Goal: Information Seeking & Learning: Learn about a topic

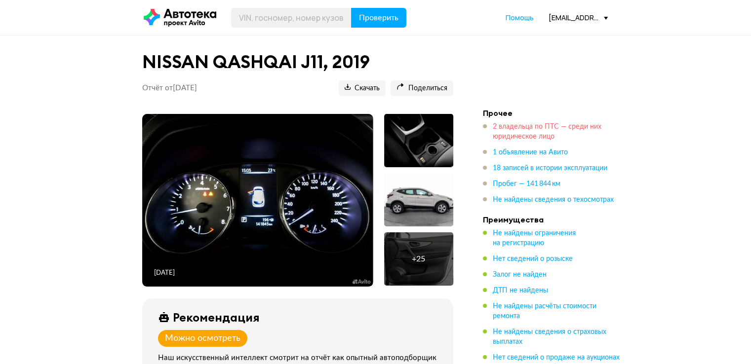
click at [552, 129] on span "2 владельца по ПТС — среди них юридическое лицо" at bounding box center [547, 131] width 109 height 17
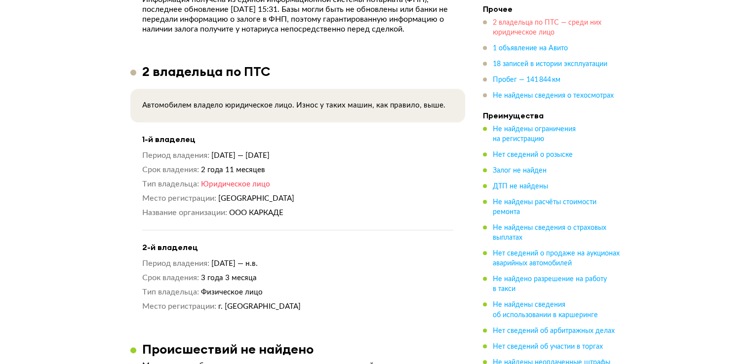
scroll to position [790, 0]
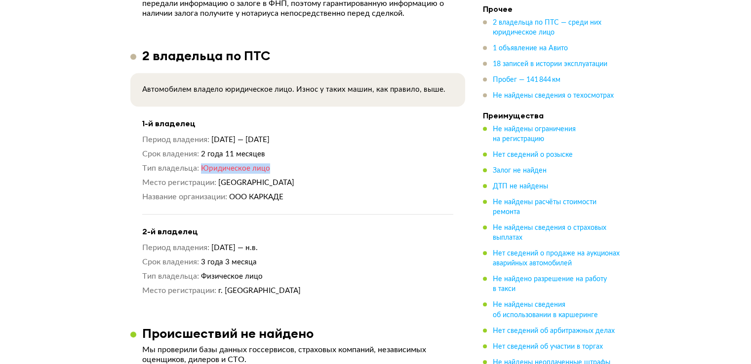
drag, startPoint x: 199, startPoint y: 167, endPoint x: 290, endPoint y: 166, distance: 90.3
click at [290, 166] on dl "Тип владельца Юридическое лицо" at bounding box center [297, 168] width 311 height 10
drag, startPoint x: 196, startPoint y: 151, endPoint x: 305, endPoint y: 156, distance: 108.7
click at [305, 156] on dl "Срок владения 2 года 11 месяцев" at bounding box center [297, 154] width 311 height 10
drag, startPoint x: 200, startPoint y: 259, endPoint x: 271, endPoint y: 255, distance: 70.2
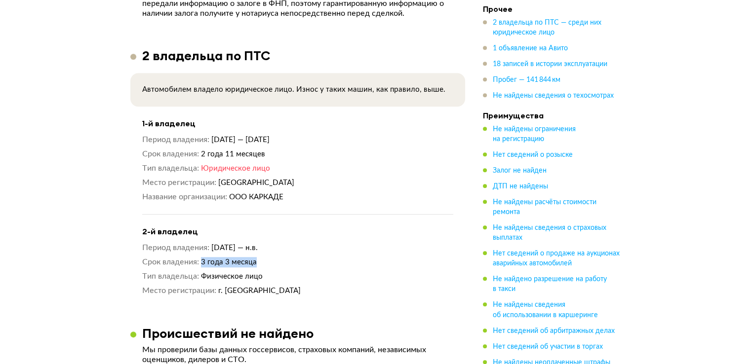
click at [271, 255] on div "Период владения 31 мая 2022 — н.в. Срок владения 3 года 3 месяца Тип владельца …" at bounding box center [297, 269] width 311 height 53
click at [539, 77] on span "Пробег — 141 844 км" at bounding box center [527, 80] width 68 height 7
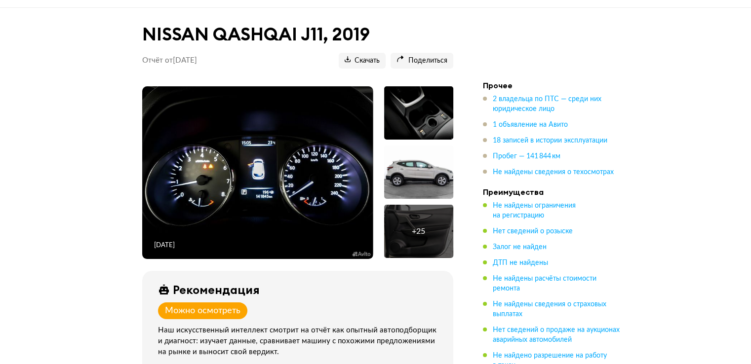
scroll to position [0, 0]
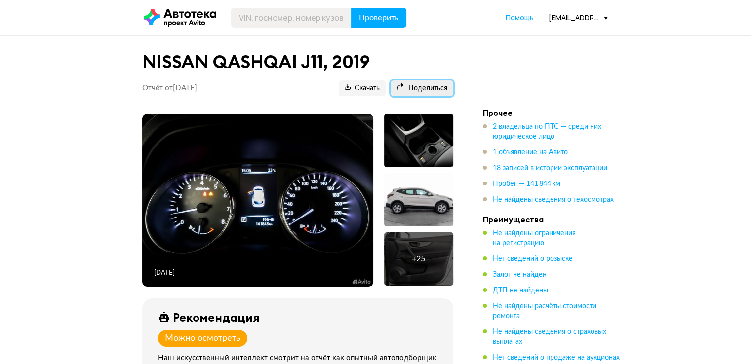
click at [432, 90] on span "Поделиться" at bounding box center [421, 88] width 51 height 9
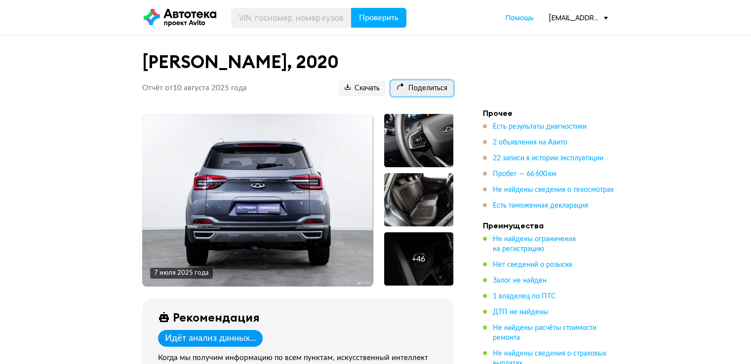
click at [423, 84] on span "Поделиться" at bounding box center [421, 88] width 51 height 9
click at [424, 91] on span "Поделиться" at bounding box center [421, 88] width 51 height 9
click at [541, 180] on ul "Есть результаты диагностики 2 объявления на Авито 22 записи в истории эксплуата…" at bounding box center [552, 166] width 138 height 89
click at [539, 176] on span "Пробег — 66 600 км" at bounding box center [525, 174] width 64 height 7
click at [544, 175] on span "Пробег — 66 600 км" at bounding box center [525, 174] width 64 height 7
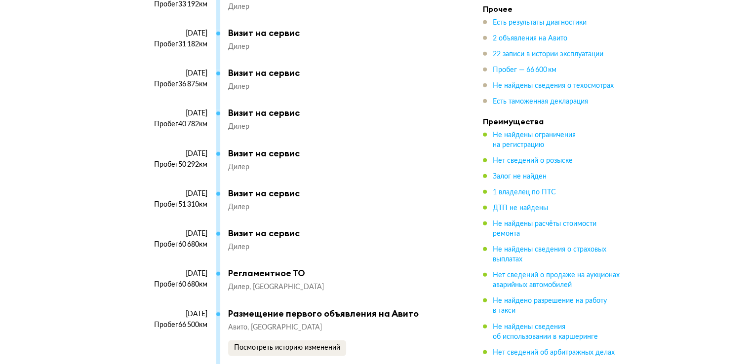
scroll to position [3005, 0]
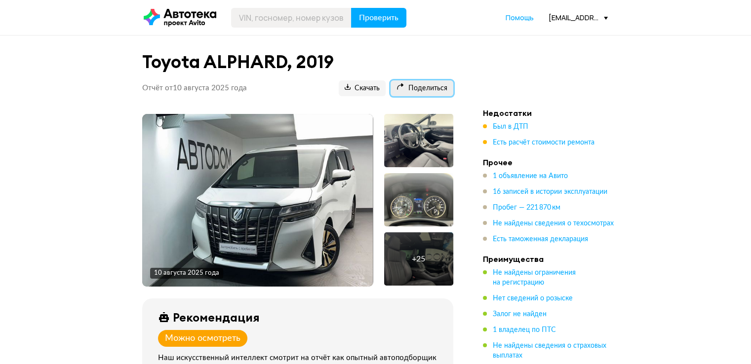
click at [420, 87] on span "Поделиться" at bounding box center [421, 88] width 51 height 9
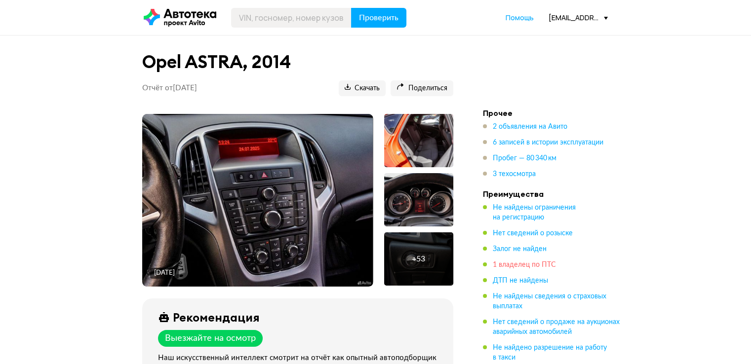
click at [551, 267] on span "1 владелец по ПТС" at bounding box center [524, 265] width 63 height 7
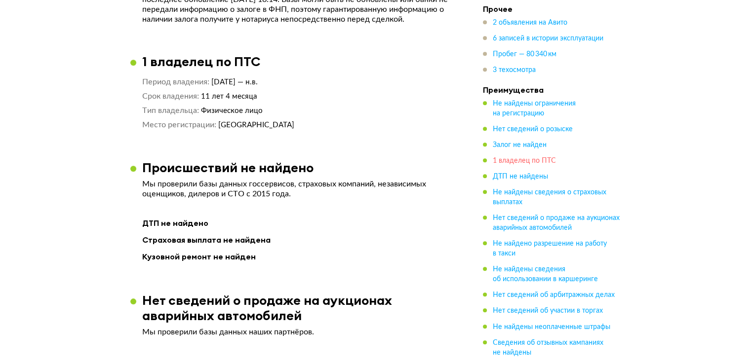
scroll to position [764, 0]
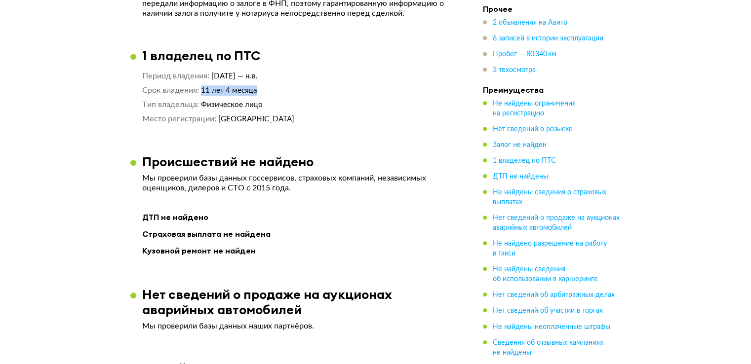
drag, startPoint x: 201, startPoint y: 90, endPoint x: 265, endPoint y: 87, distance: 63.3
click at [265, 87] on dd "11 лет 4 месяца" at bounding box center [327, 90] width 252 height 10
click at [545, 54] on span "Пробег — 80 340 км" at bounding box center [525, 54] width 64 height 7
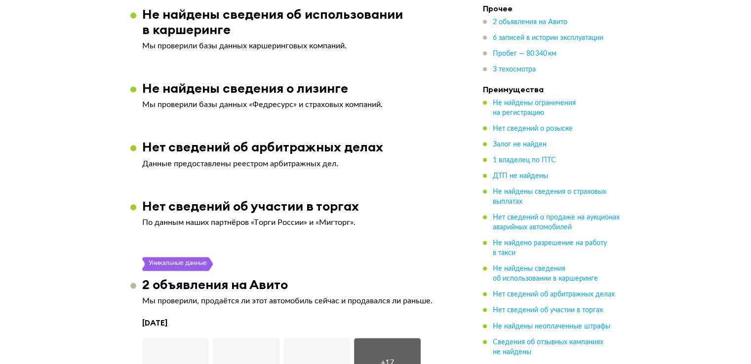
scroll to position [0, 0]
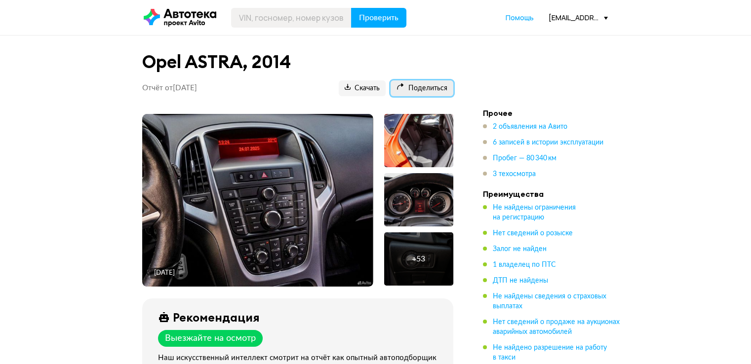
click at [426, 93] on button "Поделиться" at bounding box center [421, 88] width 63 height 16
click at [548, 266] on span "1 владелец по ПТС" at bounding box center [524, 265] width 63 height 7
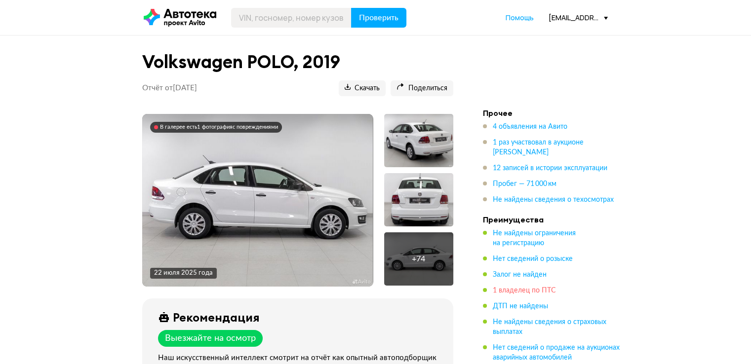
click at [548, 289] on span "1 владелец по ПТС" at bounding box center [524, 290] width 63 height 7
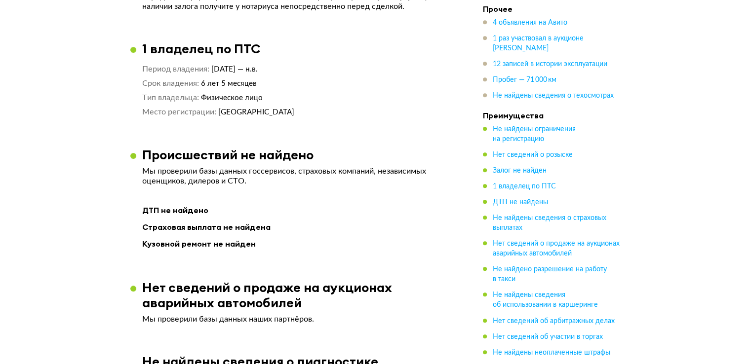
scroll to position [762, 0]
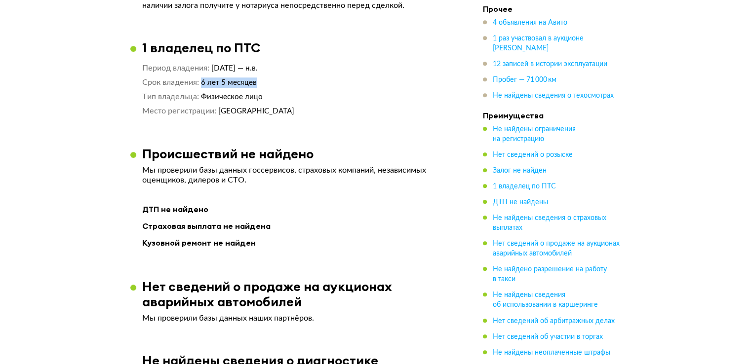
drag, startPoint x: 200, startPoint y: 91, endPoint x: 264, endPoint y: 90, distance: 63.2
click at [264, 88] on dl "Срок владения 6 лет 5 месяцев" at bounding box center [297, 83] width 311 height 10
drag, startPoint x: 201, startPoint y: 104, endPoint x: 282, endPoint y: 111, distance: 81.8
click at [282, 111] on div "Период владения 22 марта 2019 — н.в. Срок владения 6 лет 5 месяцев Тип владельц…" at bounding box center [297, 89] width 311 height 53
drag, startPoint x: 398, startPoint y: 101, endPoint x: 466, endPoint y: 99, distance: 67.2
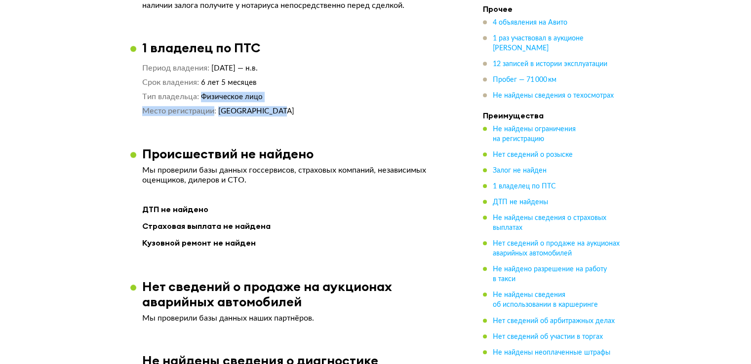
click at [398, 101] on dd "Физическое лицо" at bounding box center [327, 97] width 252 height 10
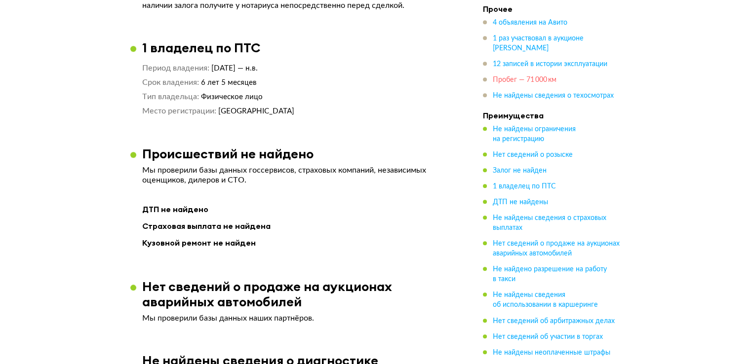
click at [536, 77] on span "Пробег — 71 000 км" at bounding box center [525, 80] width 64 height 7
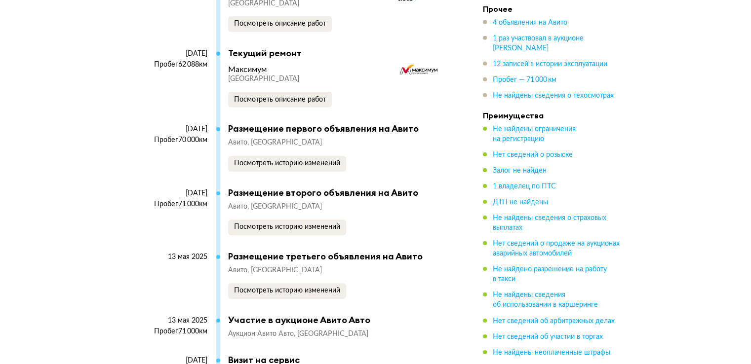
scroll to position [2626, 0]
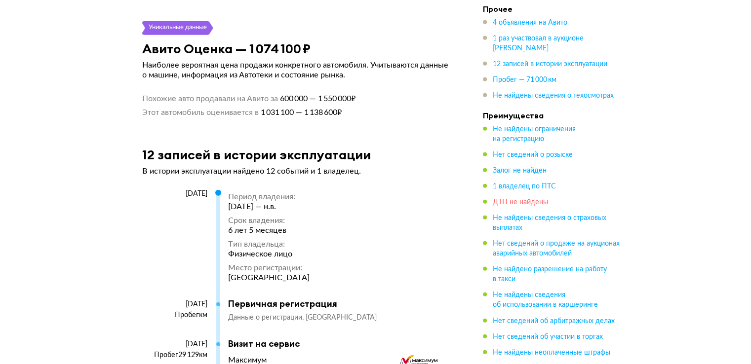
click at [532, 202] on span "ДТП не найдены" at bounding box center [520, 202] width 55 height 7
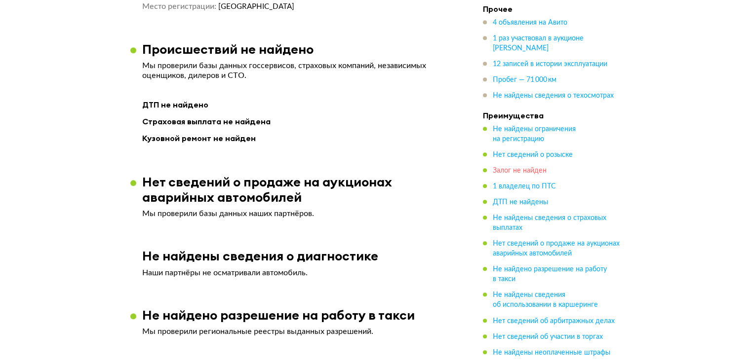
click at [531, 169] on span "Залог не найден" at bounding box center [520, 170] width 54 height 7
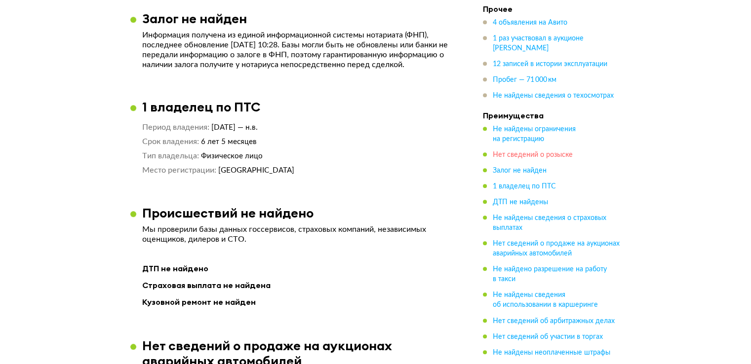
click at [532, 158] on span "Нет сведений о розыске" at bounding box center [533, 155] width 80 height 7
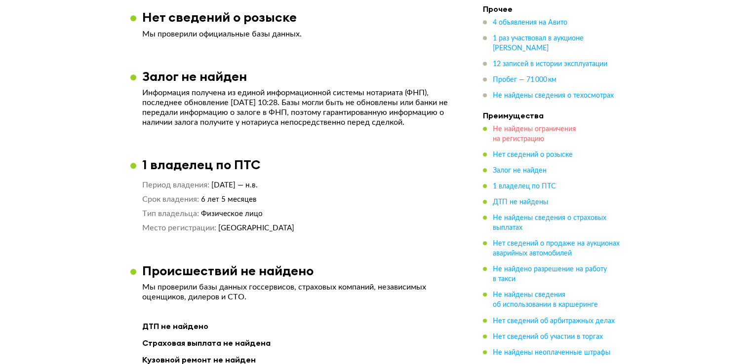
click at [527, 133] on span "Не найдены ограничения на регистрацию" at bounding box center [534, 134] width 83 height 17
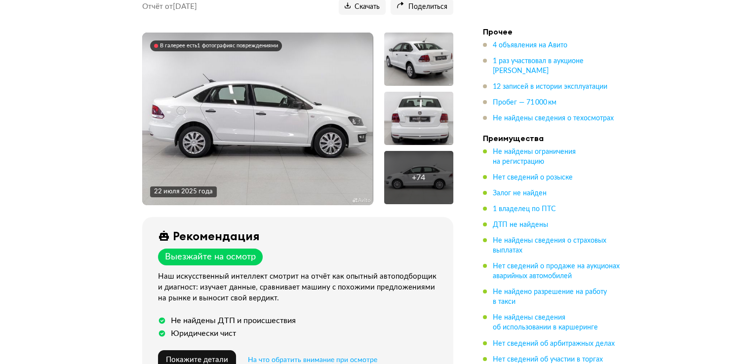
scroll to position [0, 0]
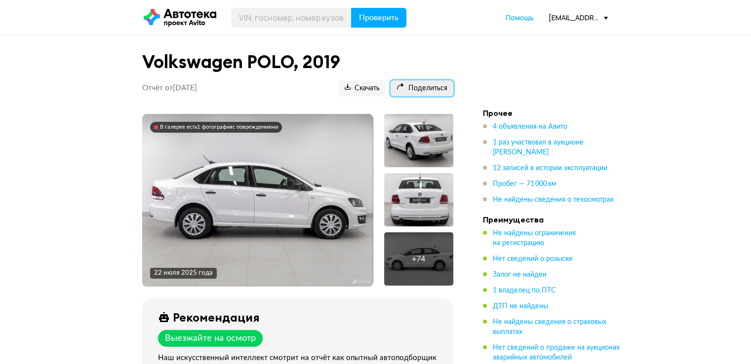
click at [436, 89] on span "Поделиться" at bounding box center [421, 88] width 51 height 9
click at [421, 261] on div "+ 74" at bounding box center [418, 259] width 13 height 10
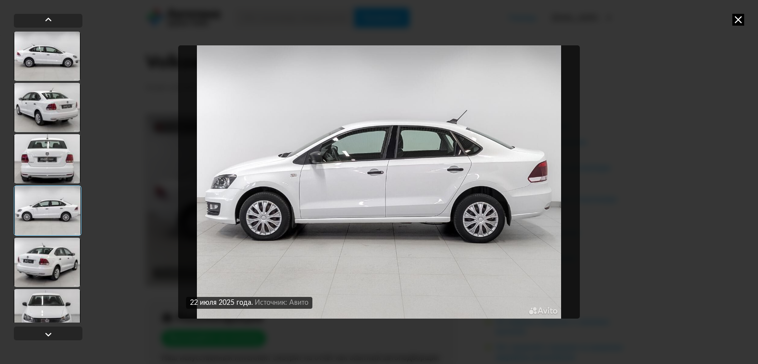
click at [735, 22] on icon at bounding box center [739, 20] width 12 height 12
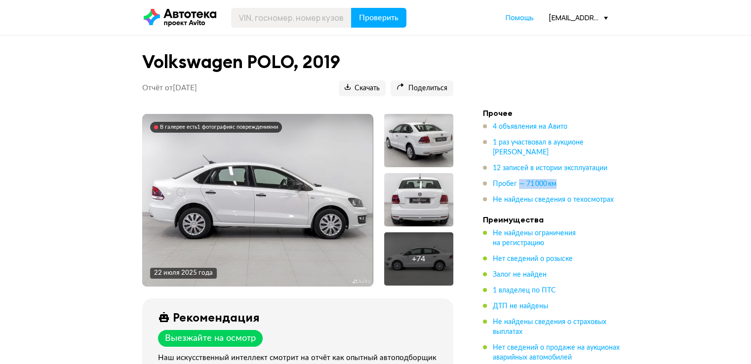
drag, startPoint x: 520, startPoint y: 186, endPoint x: 561, endPoint y: 184, distance: 40.5
click at [561, 184] on div "Пробег — 71 000 км" at bounding box center [552, 184] width 138 height 10
click at [429, 270] on div "+ 74" at bounding box center [418, 259] width 69 height 53
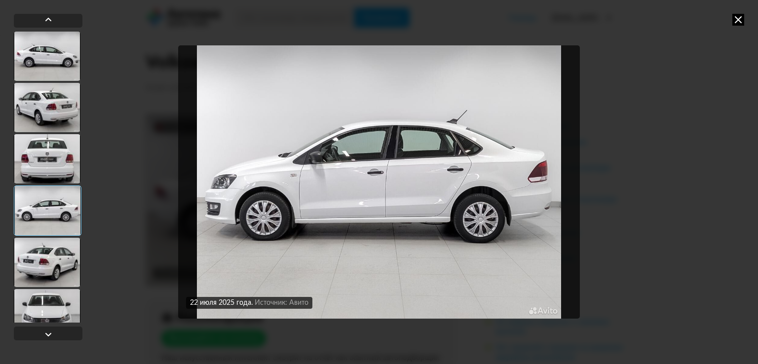
click at [739, 18] on icon at bounding box center [739, 20] width 12 height 12
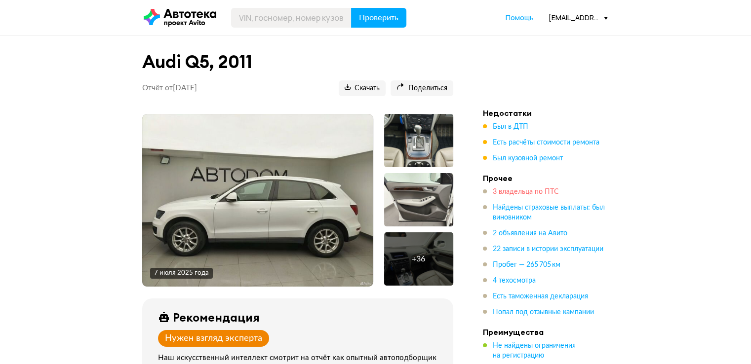
click at [549, 191] on span "3 владельца по ПТС" at bounding box center [526, 192] width 66 height 7
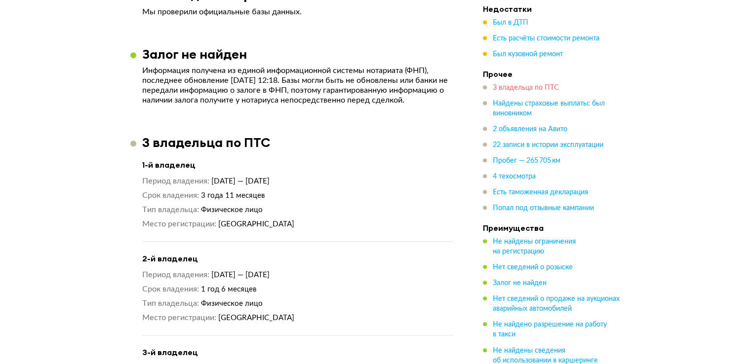
scroll to position [804, 0]
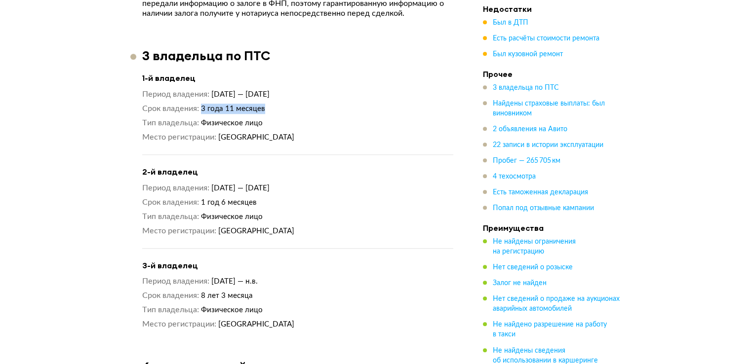
drag, startPoint x: 201, startPoint y: 109, endPoint x: 267, endPoint y: 112, distance: 65.7
click at [267, 112] on dl "Срок владения 3 года 11 месяцев" at bounding box center [297, 109] width 311 height 10
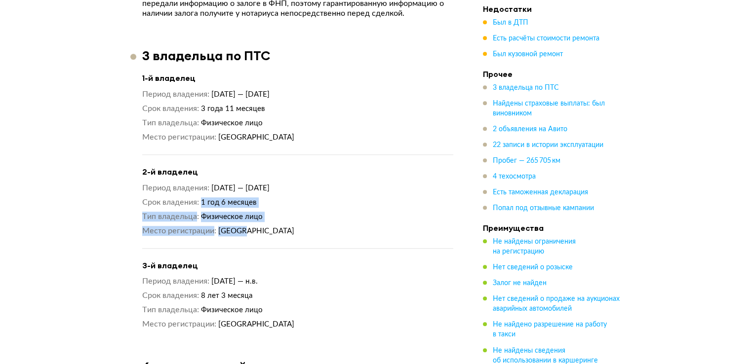
drag, startPoint x: 203, startPoint y: 198, endPoint x: 259, endPoint y: 226, distance: 62.3
click at [259, 226] on div "Период владения [DATE] — [DATE] Срок владения 1 год 6 месяцев Тип владельца Физ…" at bounding box center [297, 209] width 311 height 53
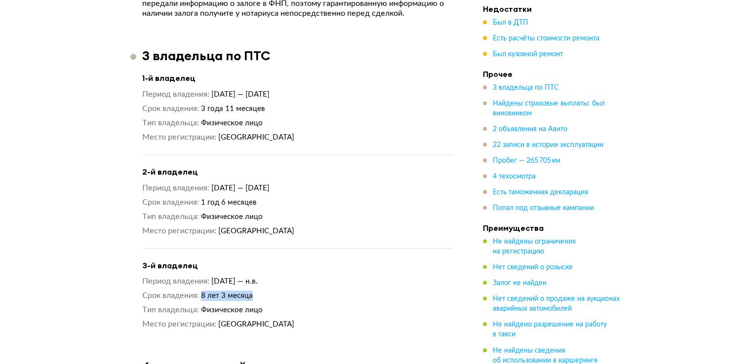
drag, startPoint x: 200, startPoint y: 294, endPoint x: 274, endPoint y: 290, distance: 74.6
click at [274, 291] on dl "Срок владения 8 лет 3 месяца" at bounding box center [297, 296] width 311 height 10
drag, startPoint x: 202, startPoint y: 309, endPoint x: 274, endPoint y: 323, distance: 73.5
click at [274, 323] on div "Период владения [DATE] — н.в. Срок владения 8 лет 3 месяца Тип владельца Физиче…" at bounding box center [297, 302] width 311 height 53
click at [546, 160] on span "Пробег — 265 705 км" at bounding box center [527, 160] width 68 height 7
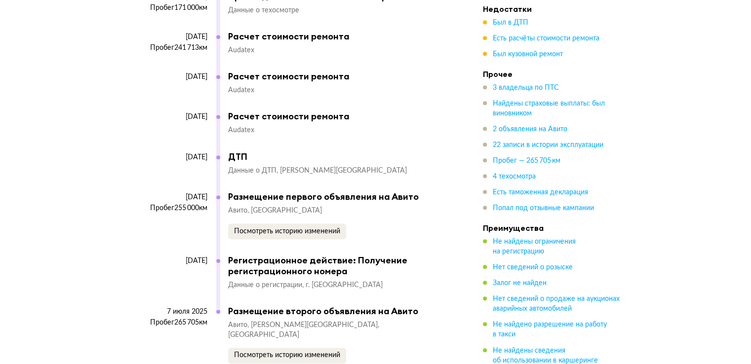
scroll to position [4461, 0]
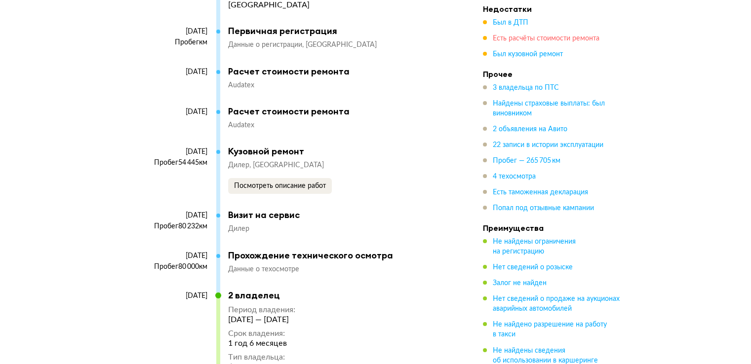
click at [540, 41] on span "Есть расчёты стоимости ремонта" at bounding box center [546, 38] width 107 height 7
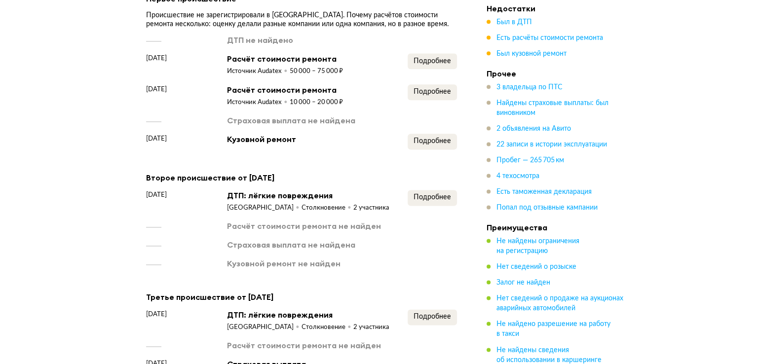
scroll to position [1109, 0]
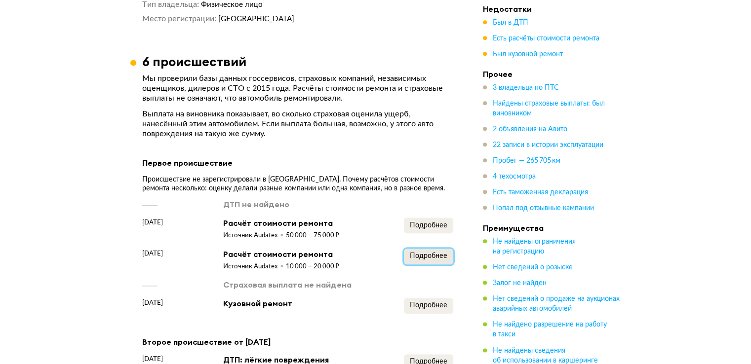
click at [421, 253] on span "Подробнее" at bounding box center [429, 256] width 38 height 7
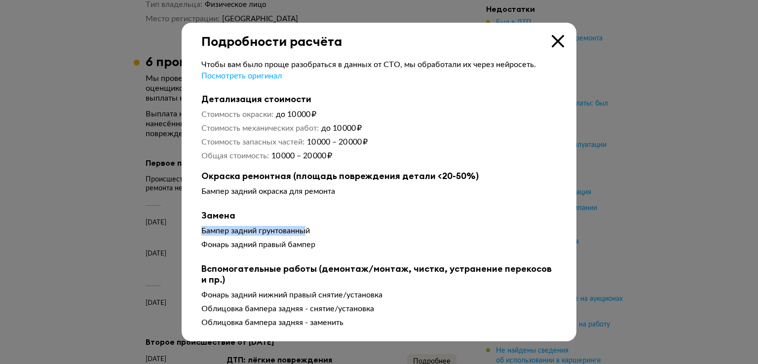
drag, startPoint x: 199, startPoint y: 231, endPoint x: 310, endPoint y: 236, distance: 110.2
click at [310, 236] on div "Чтобы вам было проще разобраться в данных от СТО, мы обработали их через нейрос…" at bounding box center [379, 190] width 395 height 283
drag, startPoint x: 301, startPoint y: 156, endPoint x: 377, endPoint y: 158, distance: 76.0
click at [377, 158] on dd "10 000 – 20 000 ₽" at bounding box center [415, 156] width 286 height 10
click at [553, 40] on icon at bounding box center [558, 41] width 12 height 12
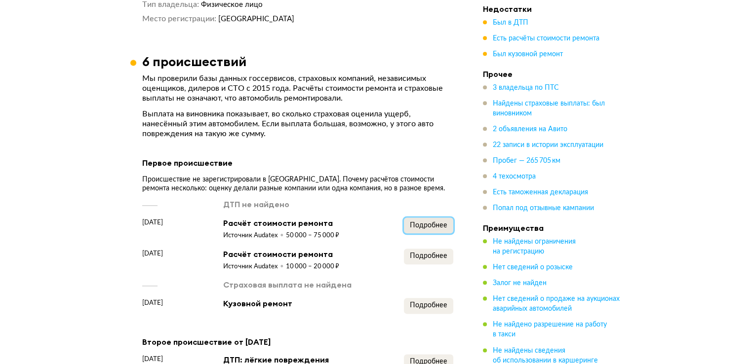
click at [433, 222] on span "Подробнее" at bounding box center [429, 225] width 38 height 7
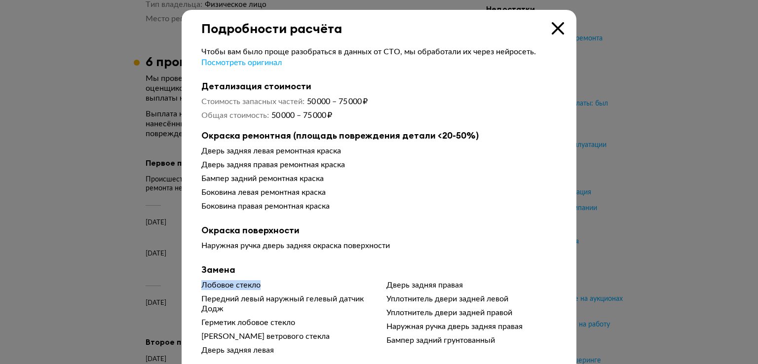
drag, startPoint x: 197, startPoint y: 287, endPoint x: 270, endPoint y: 292, distance: 72.7
click at [270, 292] on div "Лобовое стекло Передний левый наружный гелевый датчик Додж Герметик лобовое сте…" at bounding box center [378, 317] width 355 height 75
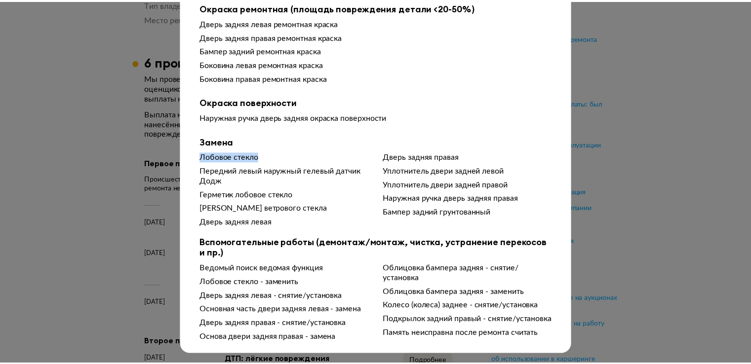
scroll to position [0, 0]
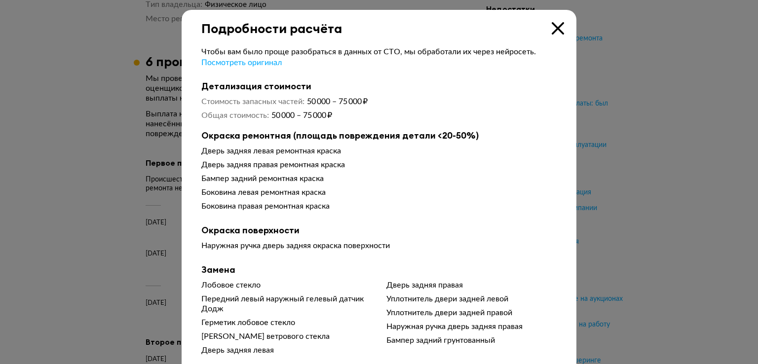
click at [554, 30] on icon at bounding box center [558, 28] width 12 height 12
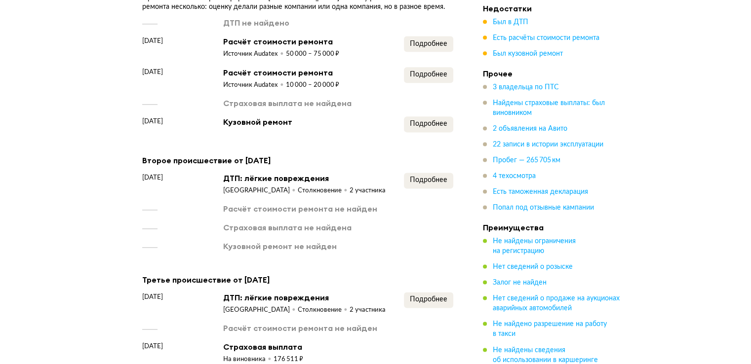
scroll to position [1438, 0]
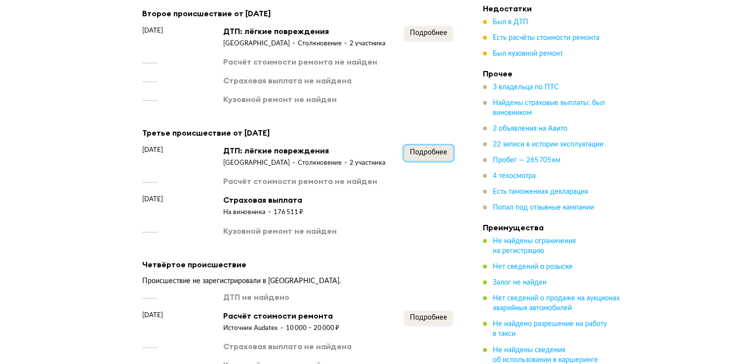
click at [424, 152] on span "Подробнее" at bounding box center [429, 152] width 38 height 7
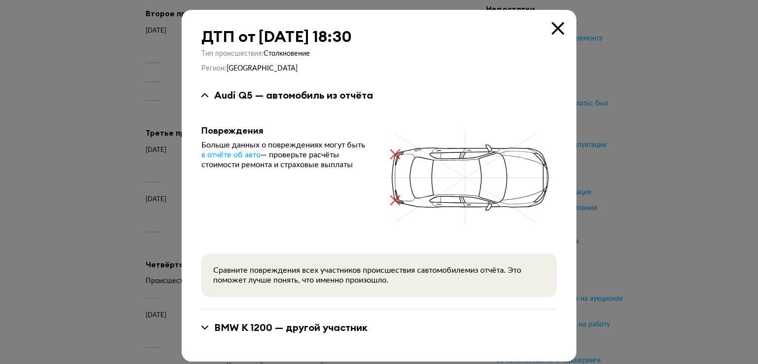
click at [552, 24] on icon at bounding box center [558, 28] width 12 height 12
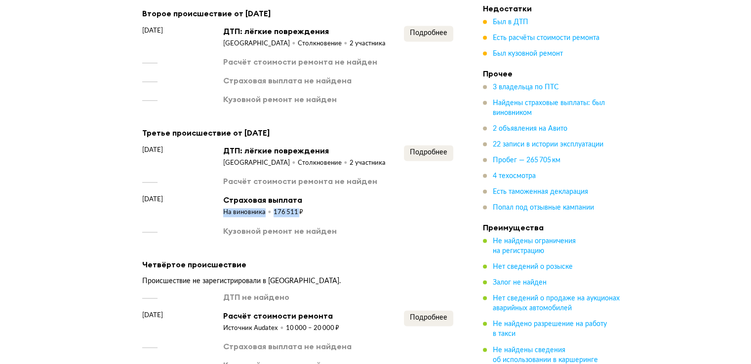
drag, startPoint x: 219, startPoint y: 206, endPoint x: 298, endPoint y: 210, distance: 79.6
click at [298, 210] on div "[DATE] Страховая выплата На виновника 176 511 ₽" at bounding box center [297, 206] width 311 height 23
click at [392, 237] on div "Первое происшествие Происшествие не зарегистрировали в [GEOGRAPHIC_DATA]. Почем…" at bounding box center [297, 267] width 311 height 879
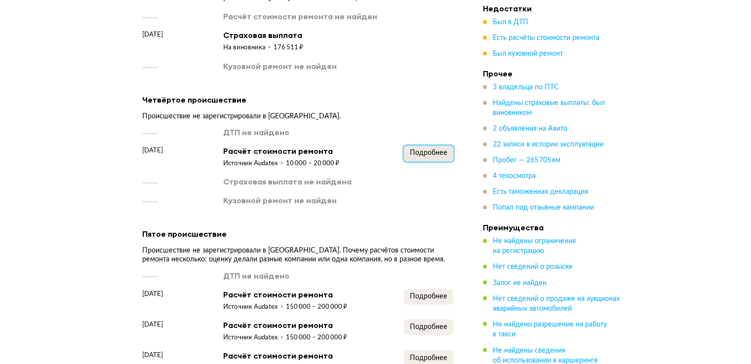
click at [422, 151] on span "Подробнее" at bounding box center [429, 153] width 38 height 7
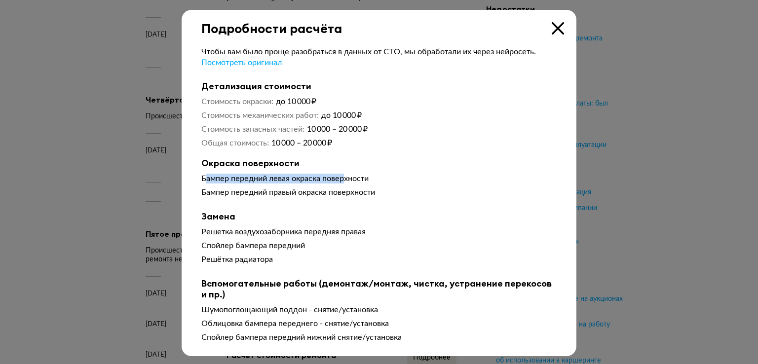
drag, startPoint x: 202, startPoint y: 178, endPoint x: 351, endPoint y: 174, distance: 148.6
click at [351, 174] on div "Окраска поверхности Бампер передний левая окраска поверхности Бампер передний п…" at bounding box center [378, 179] width 355 height 43
click at [555, 24] on icon at bounding box center [558, 28] width 12 height 12
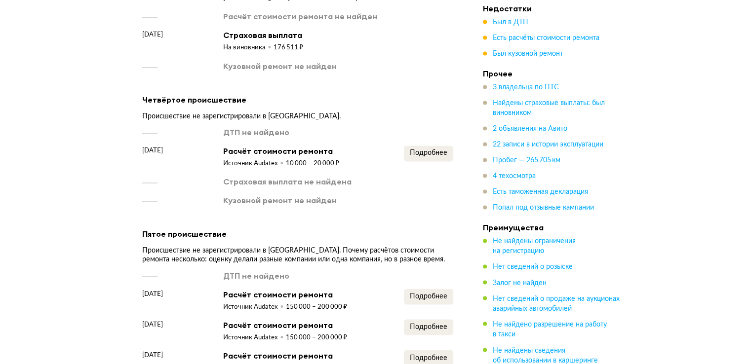
scroll to position [1767, 0]
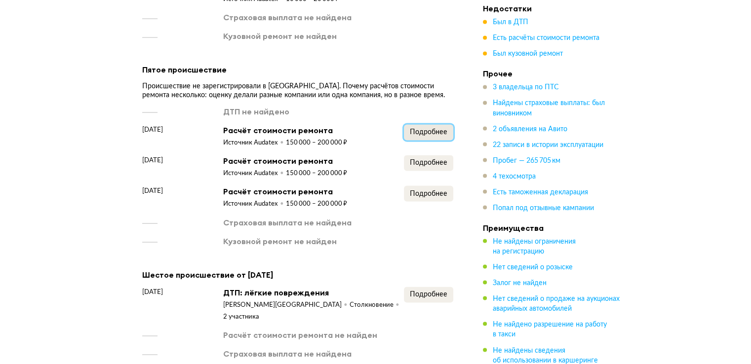
click at [428, 131] on span "Подробнее" at bounding box center [429, 131] width 38 height 7
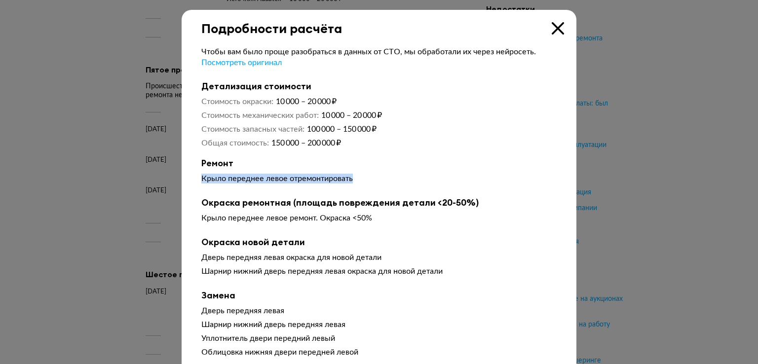
drag, startPoint x: 196, startPoint y: 177, endPoint x: 374, endPoint y: 178, distance: 177.2
click at [374, 178] on div "Чтобы вам было проще разобраться в данных от СТО, мы обработали их через нейрос…" at bounding box center [379, 295] width 395 height 518
click at [552, 26] on icon at bounding box center [558, 28] width 12 height 12
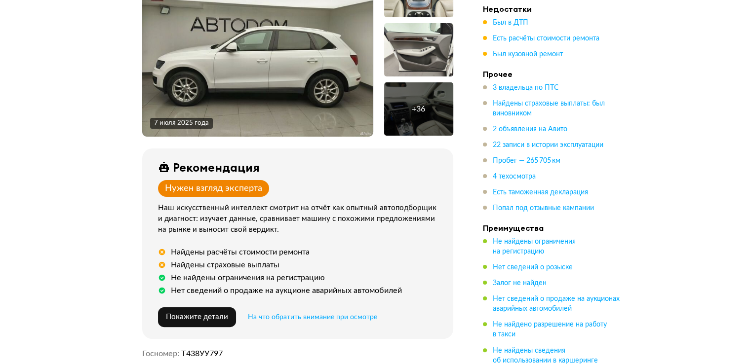
scroll to position [0, 0]
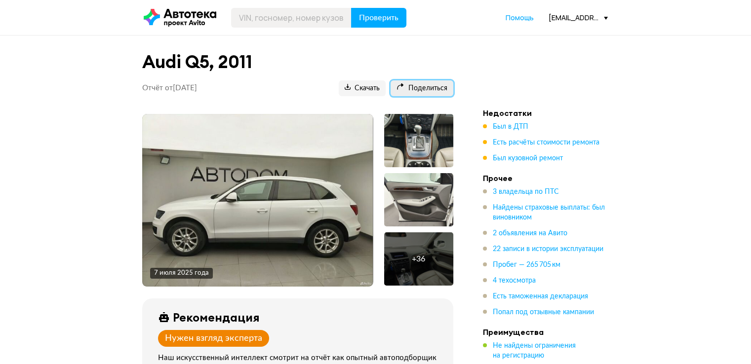
click at [429, 88] on span "Поделиться" at bounding box center [421, 88] width 51 height 9
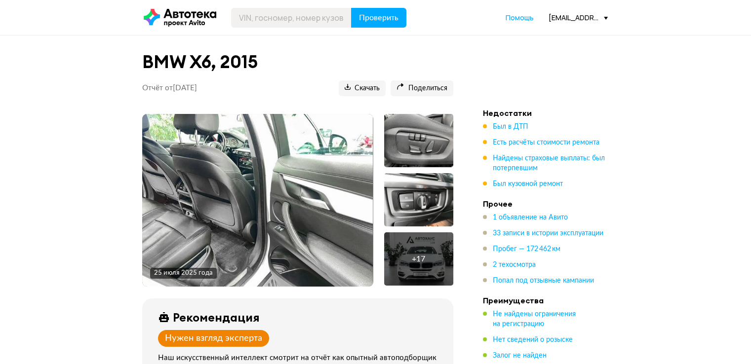
scroll to position [164, 0]
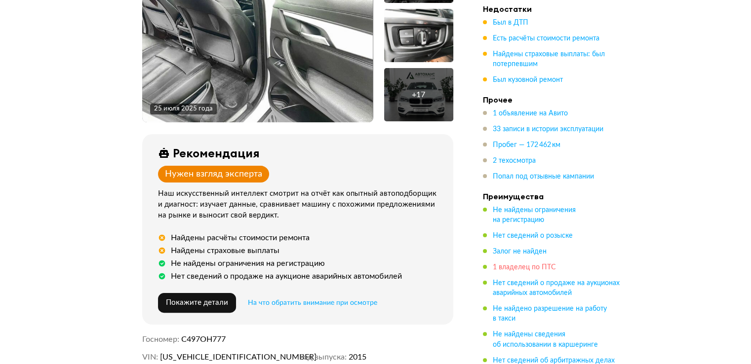
click at [546, 267] on span "1 владелец по ПТС" at bounding box center [524, 267] width 63 height 7
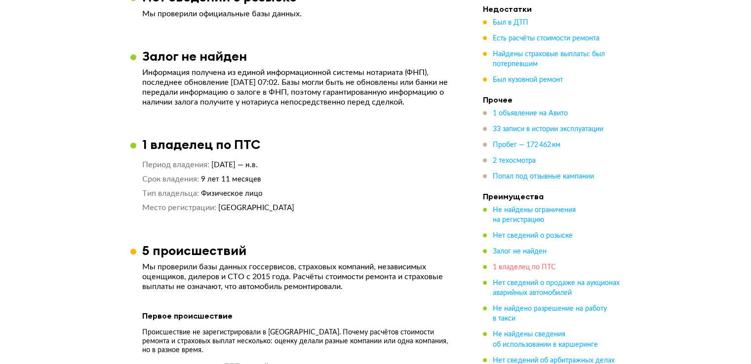
scroll to position [790, 0]
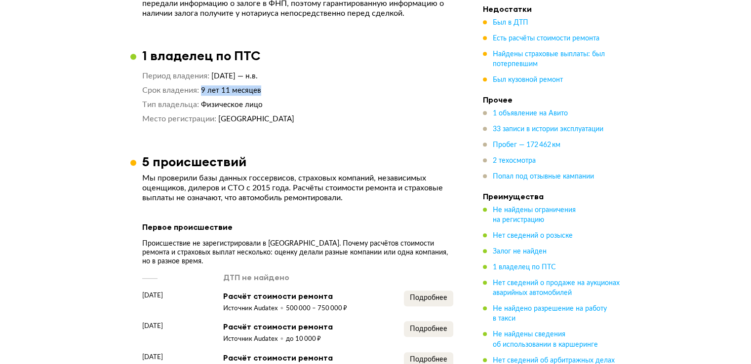
drag, startPoint x: 197, startPoint y: 88, endPoint x: 276, endPoint y: 93, distance: 79.6
click at [276, 93] on dl "Срок владения 9 лет 11 месяцев" at bounding box center [297, 90] width 311 height 10
drag, startPoint x: 202, startPoint y: 104, endPoint x: 291, endPoint y: 121, distance: 90.5
click at [291, 121] on div "Период владения 5 сентября 2015 — н.в. Срок владения 9 лет 11 месяцев Тип владе…" at bounding box center [297, 97] width 311 height 53
click at [541, 146] on span "Пробег — 172 462 км" at bounding box center [527, 145] width 68 height 7
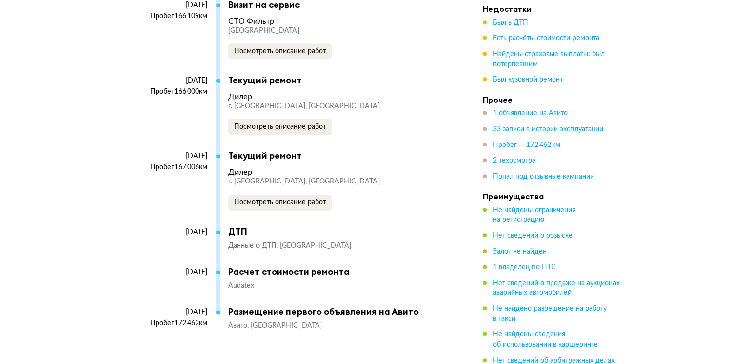
scroll to position [4271, 0]
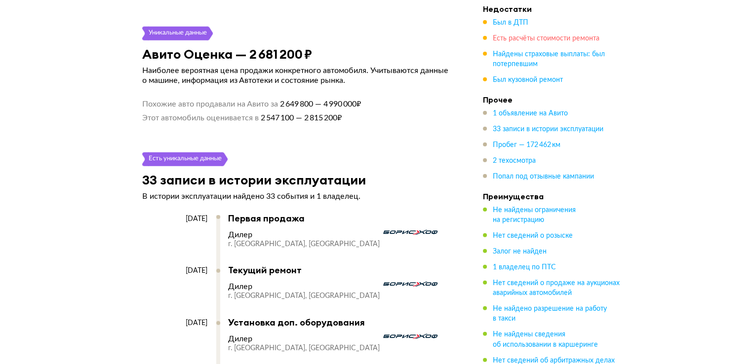
click at [546, 38] on span "Есть расчёты стоимости ремонта" at bounding box center [546, 38] width 107 height 7
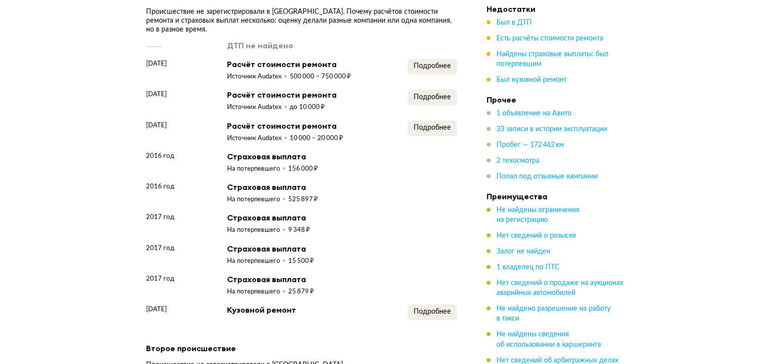
scroll to position [857, 0]
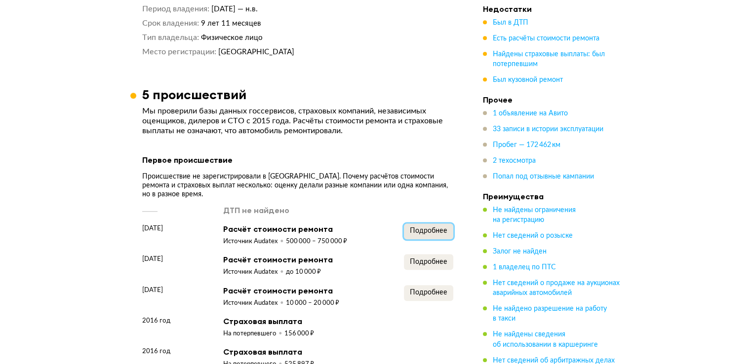
click at [427, 228] on span "Подробнее" at bounding box center [429, 231] width 38 height 7
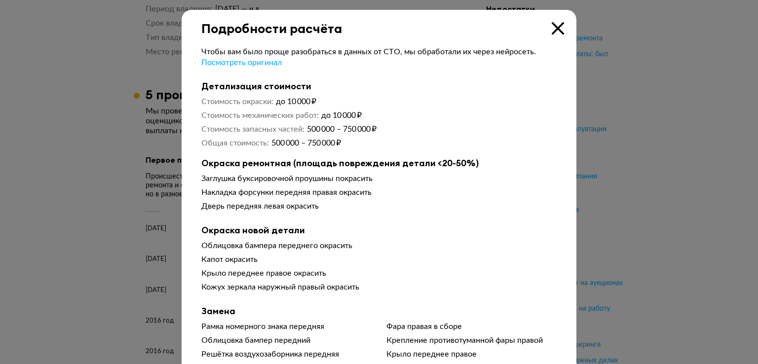
scroll to position [164, 0]
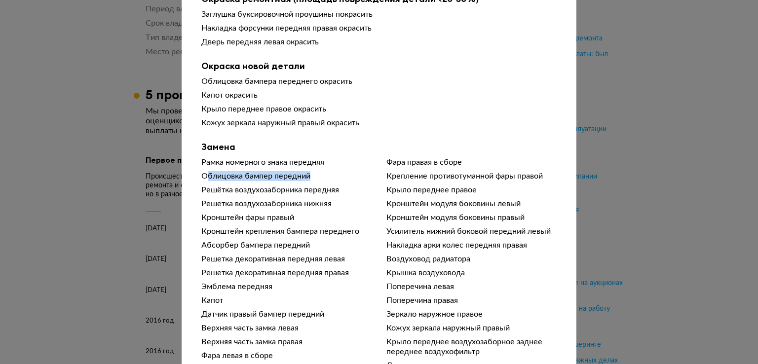
drag, startPoint x: 201, startPoint y: 182, endPoint x: 328, endPoint y: 182, distance: 126.4
click at [328, 181] on div "Облицовка бампер передний" at bounding box center [286, 176] width 170 height 10
drag, startPoint x: 197, startPoint y: 304, endPoint x: 219, endPoint y: 302, distance: 21.8
click at [219, 302] on div "Капот" at bounding box center [286, 301] width 170 height 10
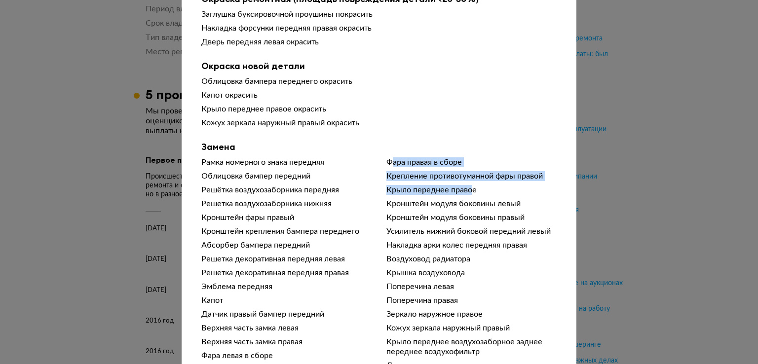
drag, startPoint x: 387, startPoint y: 162, endPoint x: 467, endPoint y: 199, distance: 88.1
click at [467, 199] on div "Рамка номерного знака передняя Облицовка бампер передний Решётка воздухозаборни…" at bounding box center [378, 263] width 355 height 213
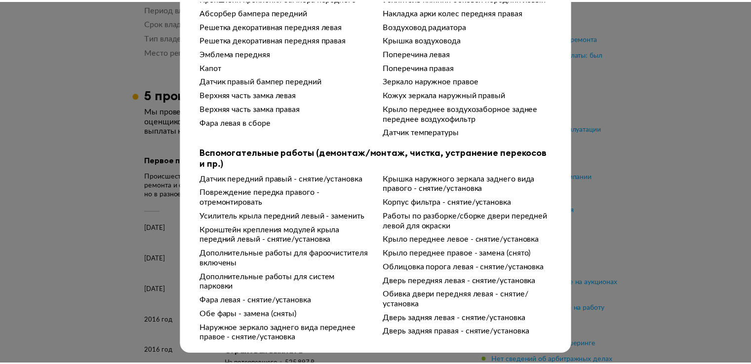
scroll to position [0, 0]
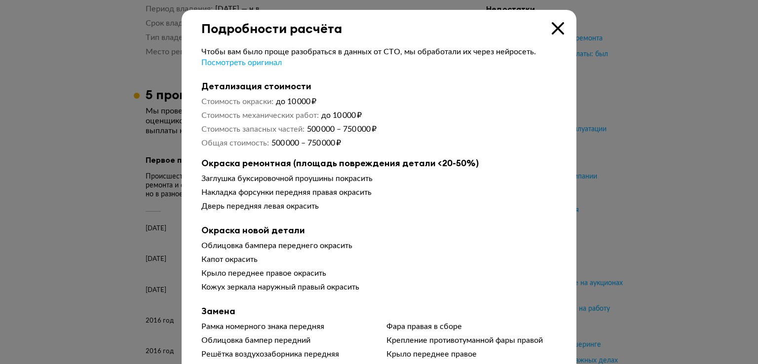
click at [552, 27] on icon at bounding box center [558, 28] width 12 height 12
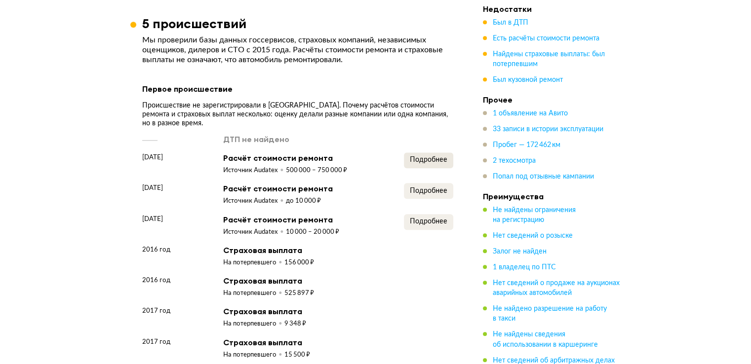
scroll to position [1022, 0]
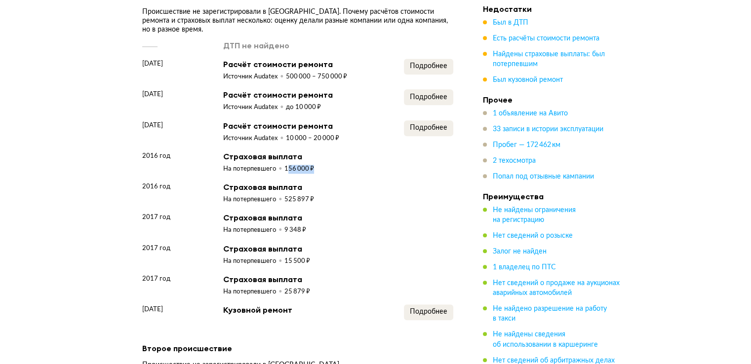
drag, startPoint x: 286, startPoint y: 158, endPoint x: 328, endPoint y: 163, distance: 42.3
click at [328, 163] on div "2016 год Страховая выплата На потерпевшего 156 000 ₽" at bounding box center [297, 162] width 311 height 23
drag, startPoint x: 280, startPoint y: 193, endPoint x: 321, endPoint y: 195, distance: 40.6
click at [321, 195] on div "2016 год Страховая выплата На потерпевшего 525 897 ₽" at bounding box center [297, 193] width 311 height 23
click at [356, 192] on div "2016 год Страховая выплата На потерпевшего 525 897 ₽" at bounding box center [297, 193] width 311 height 23
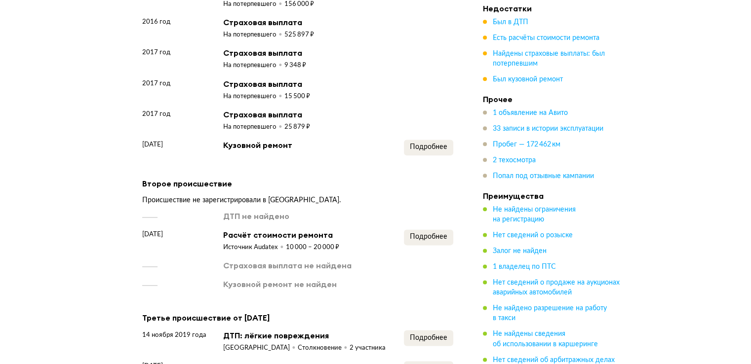
scroll to position [1351, 0]
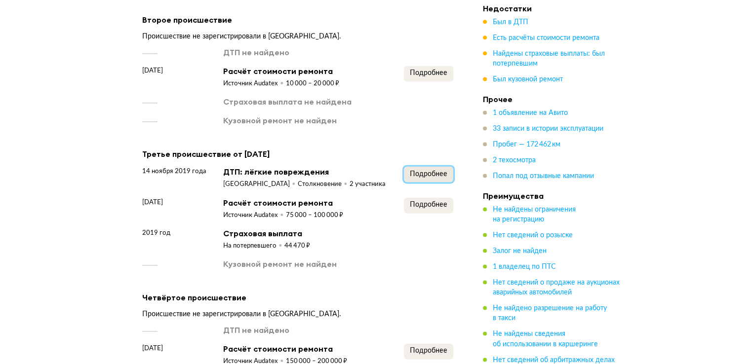
click at [432, 172] on span "Подробнее" at bounding box center [429, 174] width 38 height 7
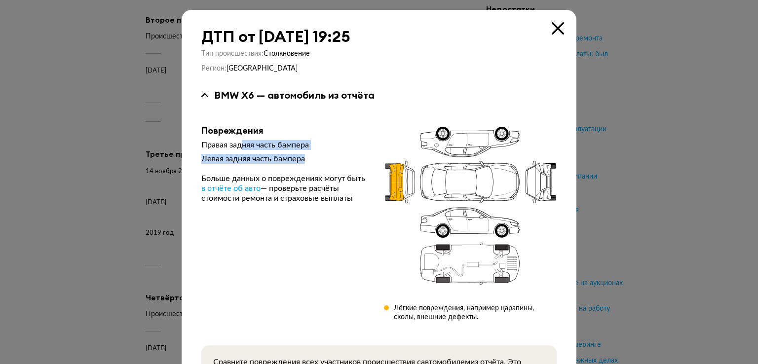
drag, startPoint x: 240, startPoint y: 144, endPoint x: 318, endPoint y: 150, distance: 77.7
click at [318, 150] on div "Правая задняя часть бампера Левая задняя часть бампера Больше данных о поврежде…" at bounding box center [284, 171] width 167 height 63
click at [554, 29] on icon at bounding box center [558, 28] width 12 height 12
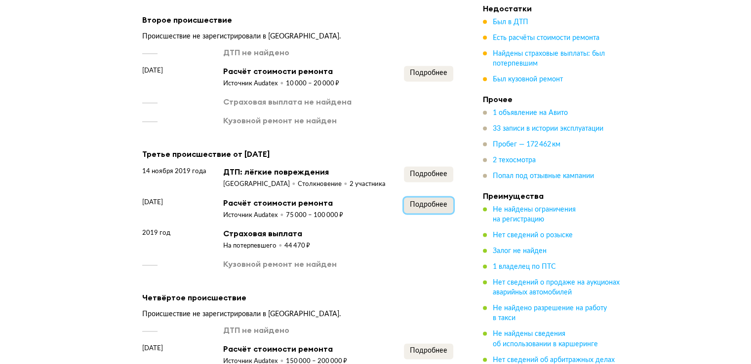
click at [422, 201] on span "Подробнее" at bounding box center [429, 204] width 38 height 7
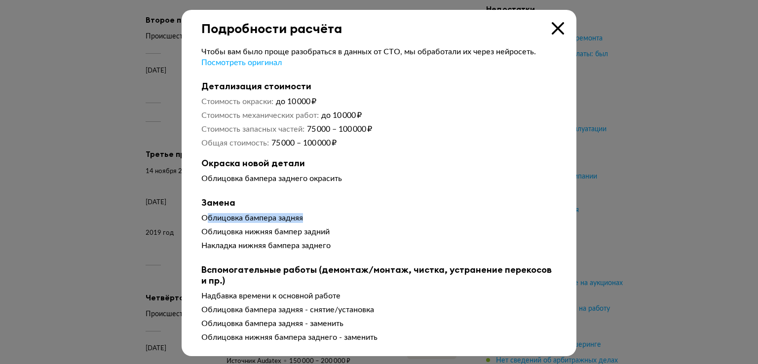
drag, startPoint x: 201, startPoint y: 221, endPoint x: 309, endPoint y: 221, distance: 107.6
click at [309, 221] on div "Облицовка бампера задняя" at bounding box center [378, 218] width 355 height 10
click at [557, 27] on icon at bounding box center [558, 28] width 12 height 12
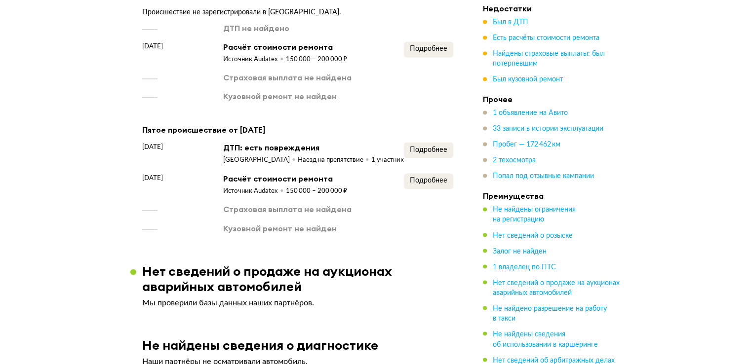
scroll to position [1680, 0]
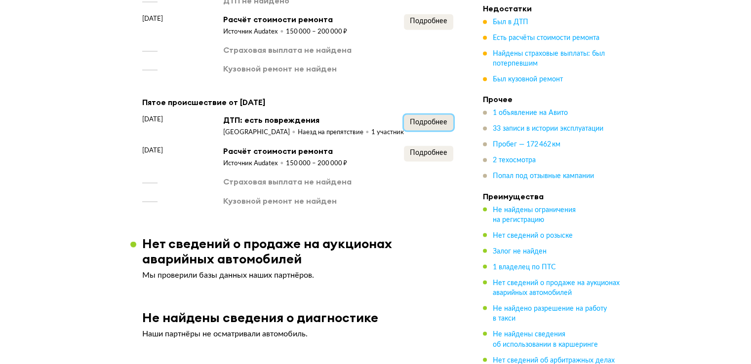
click at [435, 121] on span "Подробнее" at bounding box center [429, 122] width 38 height 7
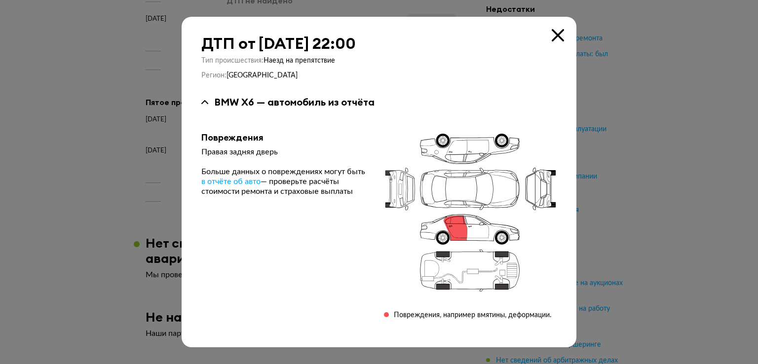
click at [557, 34] on icon at bounding box center [558, 35] width 12 height 12
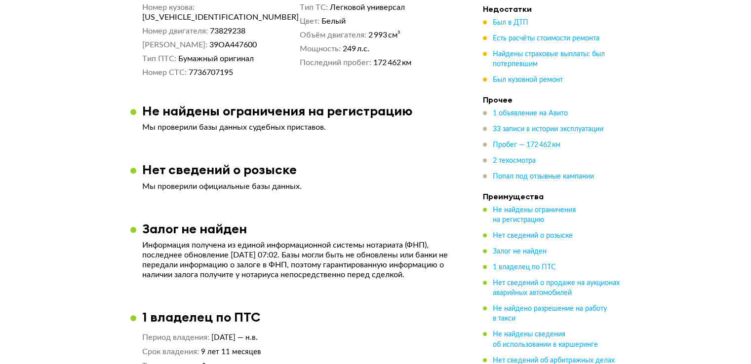
scroll to position [0, 0]
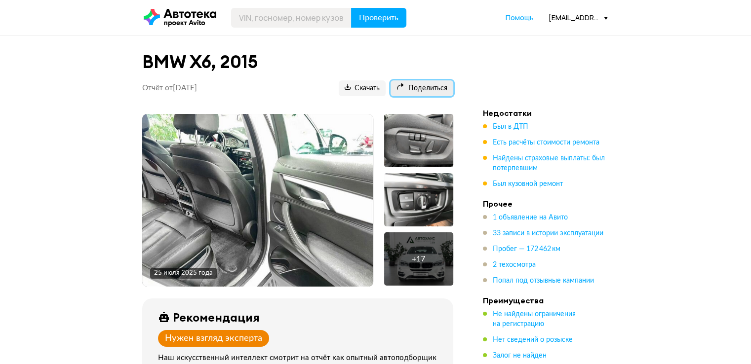
click at [424, 90] on span "Поделиться" at bounding box center [421, 88] width 51 height 9
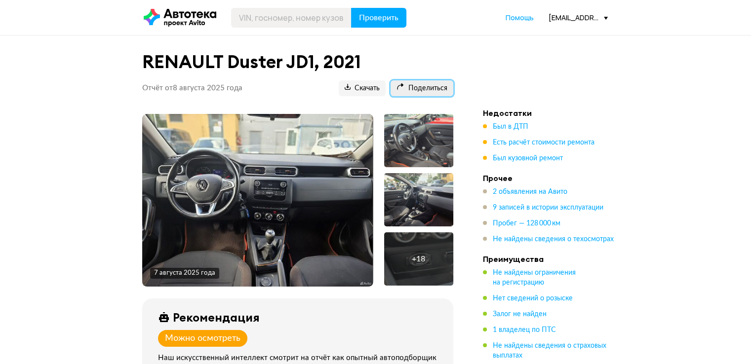
click at [419, 91] on span "Поделиться" at bounding box center [421, 88] width 51 height 9
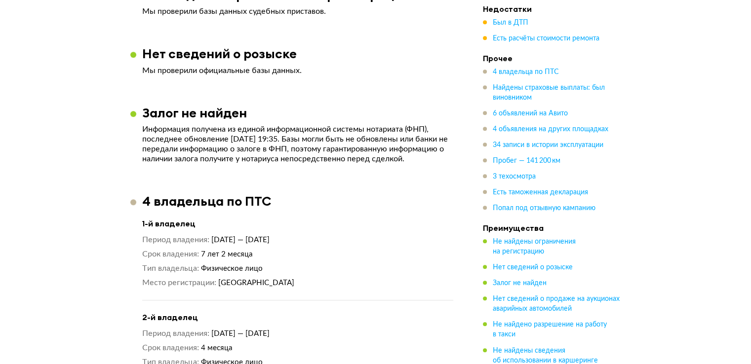
scroll to position [494, 0]
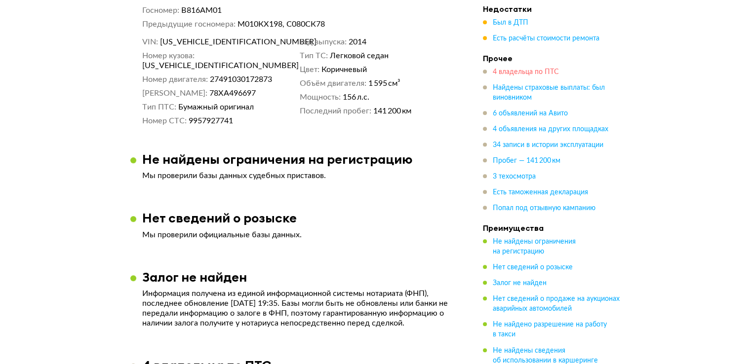
click at [537, 72] on span "4 владельца по ПТС" at bounding box center [526, 72] width 66 height 7
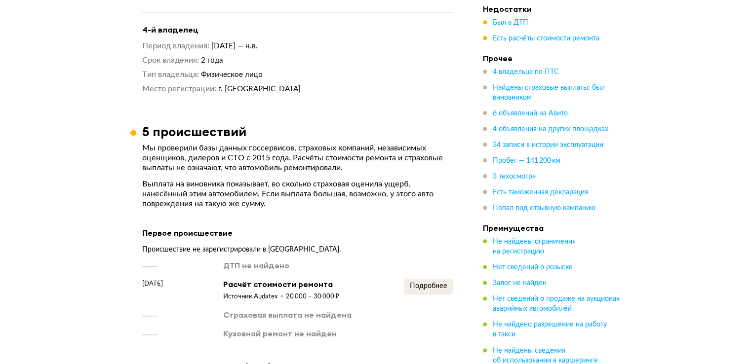
scroll to position [969, 0]
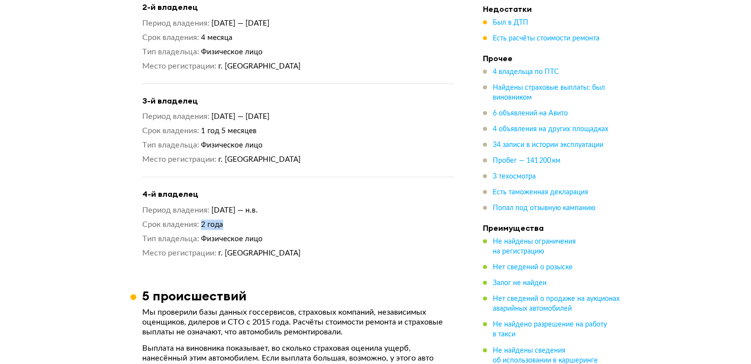
drag, startPoint x: 196, startPoint y: 216, endPoint x: 265, endPoint y: 216, distance: 68.6
click at [265, 220] on dl "Срок владения 2 года" at bounding box center [297, 225] width 311 height 10
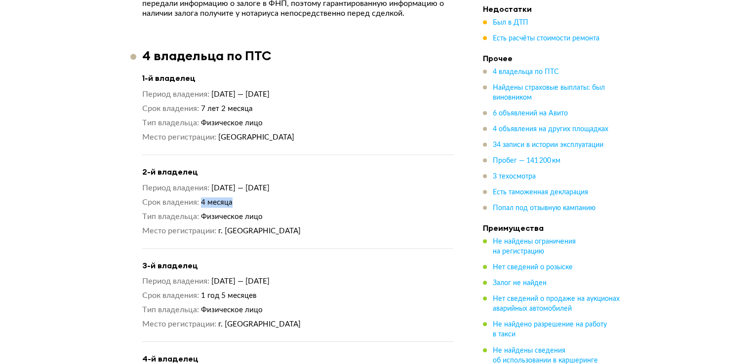
drag, startPoint x: 203, startPoint y: 198, endPoint x: 247, endPoint y: 200, distance: 44.0
click at [247, 200] on dd "4 месяца" at bounding box center [327, 202] width 252 height 10
click at [367, 160] on div "1-й владелец Период владения 29 мая 2014 — 14 июля 2021 Срок владения 7 лет 2 м…" at bounding box center [297, 247] width 311 height 352
drag, startPoint x: 197, startPoint y: 108, endPoint x: 257, endPoint y: 112, distance: 59.9
click at [257, 112] on dl "Срок владения 7 лет 2 месяца" at bounding box center [297, 109] width 311 height 10
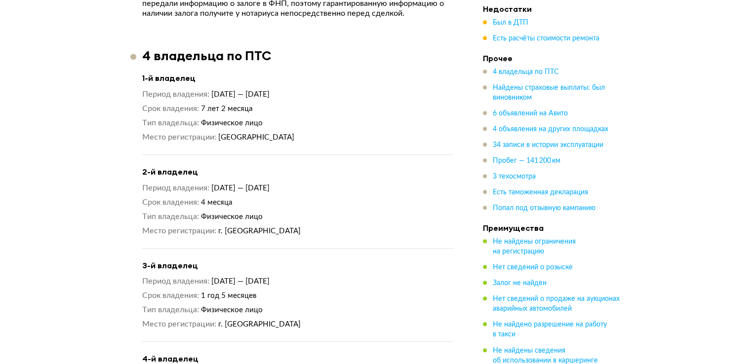
click at [347, 85] on div "1-й владелец Период владения 29 мая 2014 — 14 июля 2021 Срок владения 7 лет 2 м…" at bounding box center [297, 114] width 311 height 82
click at [541, 158] on span "Пробег — 141 200 км" at bounding box center [527, 160] width 68 height 7
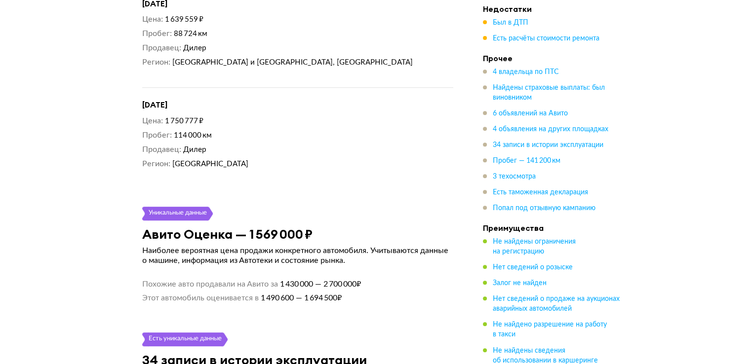
scroll to position [4350, 0]
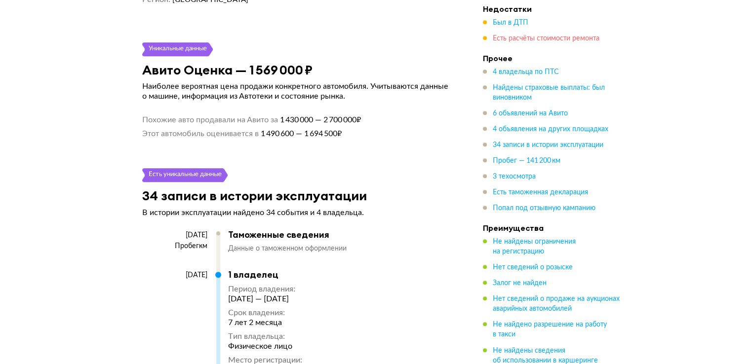
click at [547, 35] on span "Есть расчёты стоимости ремонта" at bounding box center [546, 38] width 107 height 7
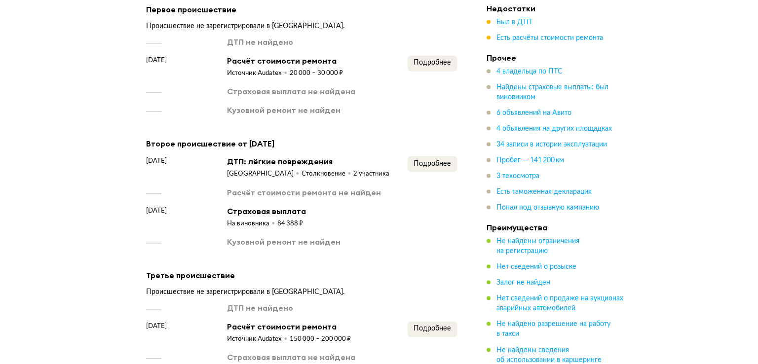
scroll to position [1192, 0]
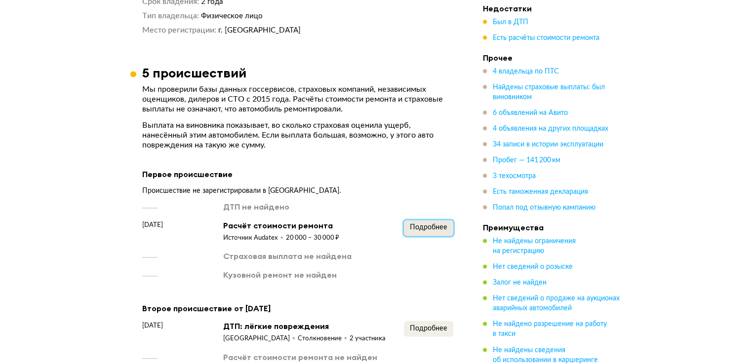
click at [427, 220] on button "Подробнее" at bounding box center [428, 228] width 49 height 16
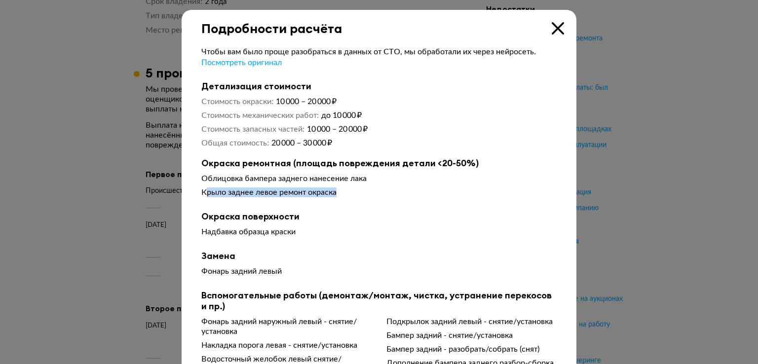
drag, startPoint x: 201, startPoint y: 195, endPoint x: 345, endPoint y: 198, distance: 143.2
click at [345, 197] on div "Крыло заднее левое ремонт окраска" at bounding box center [378, 193] width 355 height 10
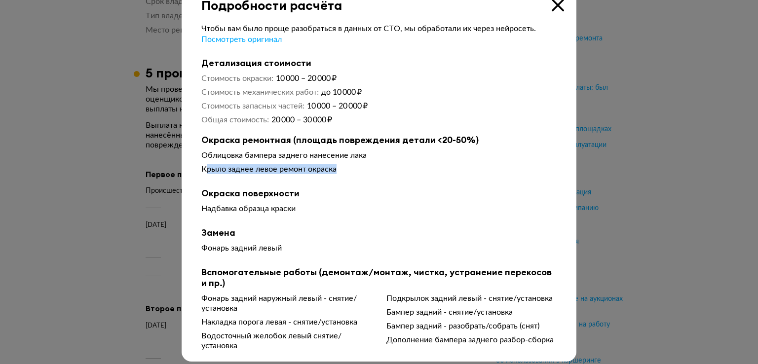
scroll to position [34, 0]
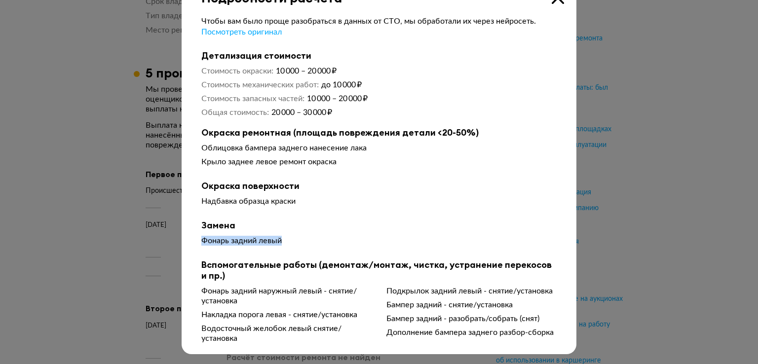
drag, startPoint x: 198, startPoint y: 241, endPoint x: 300, endPoint y: 236, distance: 101.8
click at [300, 236] on div "Фонарь задний левый" at bounding box center [378, 241] width 355 height 10
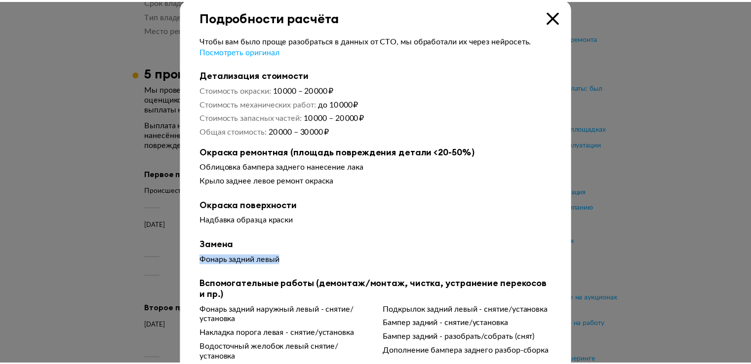
scroll to position [0, 0]
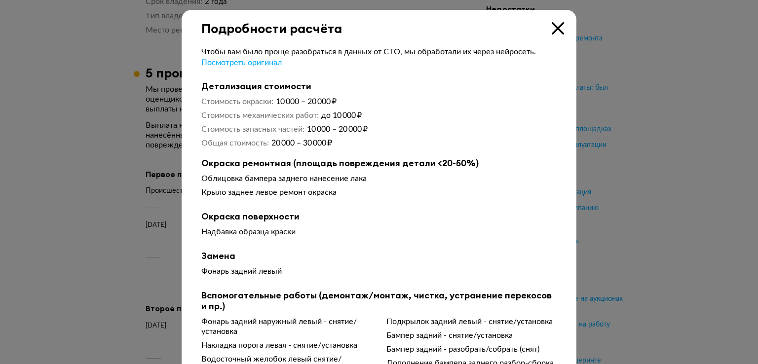
click at [557, 26] on icon at bounding box center [558, 28] width 12 height 12
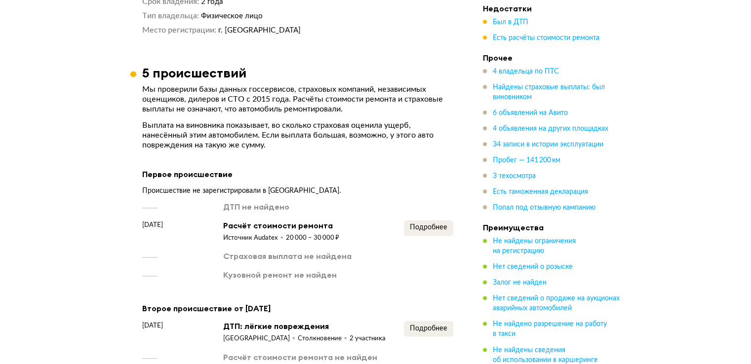
scroll to position [1357, 0]
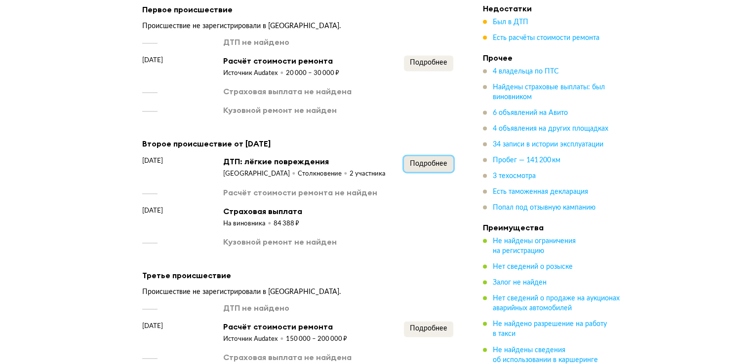
click at [423, 161] on span "Подробнее" at bounding box center [429, 163] width 38 height 7
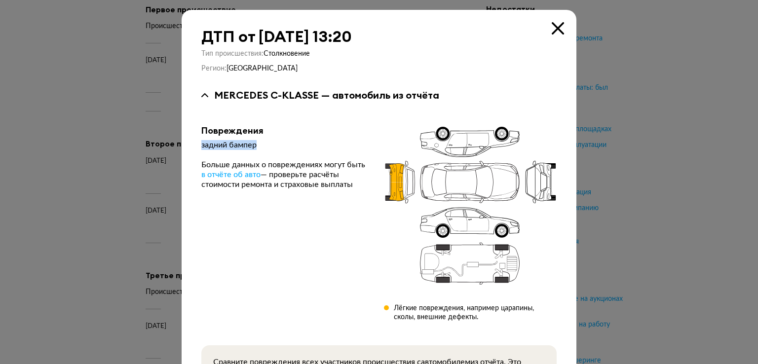
drag, startPoint x: 194, startPoint y: 145, endPoint x: 263, endPoint y: 146, distance: 69.1
click at [263, 146] on div "ДТП от 10 мая 2018 года в 13:20 Тип происшествия : Столкновение Регион : Санкт-…" at bounding box center [379, 232] width 395 height 444
click at [553, 26] on icon at bounding box center [558, 28] width 12 height 12
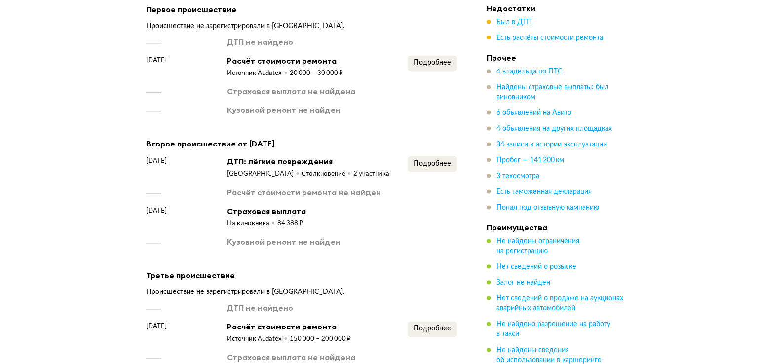
scroll to position [1521, 0]
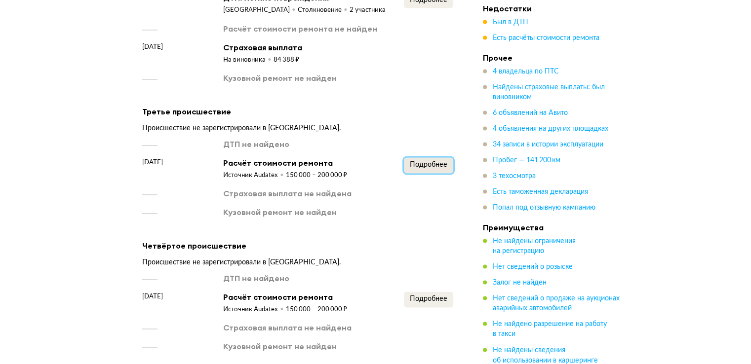
click at [430, 161] on span "Подробнее" at bounding box center [429, 164] width 38 height 7
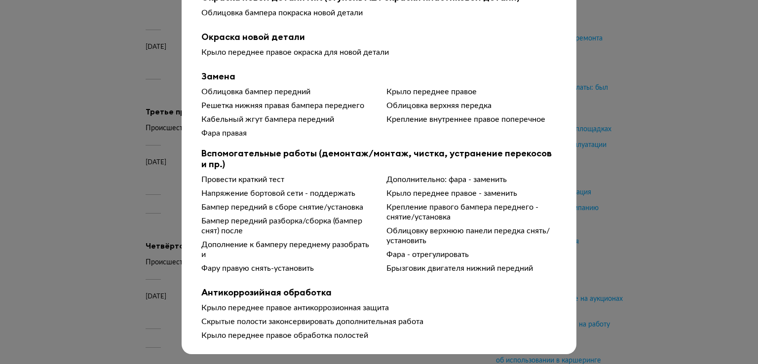
scroll to position [83, 0]
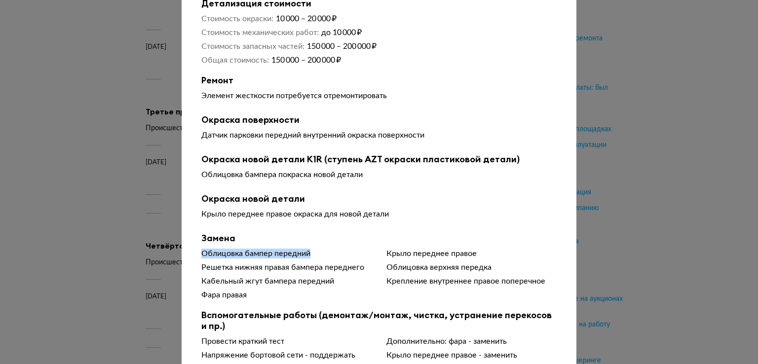
drag, startPoint x: 197, startPoint y: 253, endPoint x: 325, endPoint y: 253, distance: 127.4
click at [325, 253] on div "Облицовка бампер передний" at bounding box center [286, 254] width 170 height 10
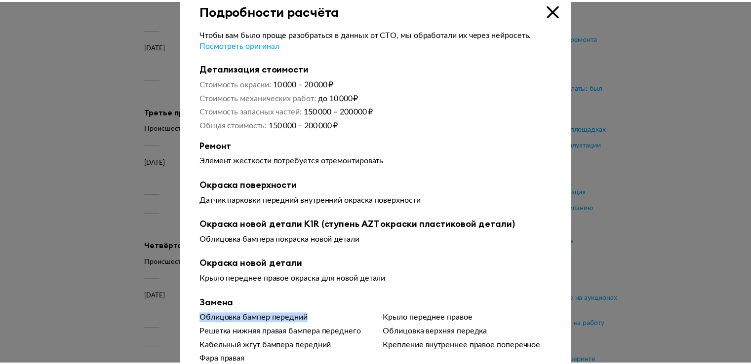
scroll to position [0, 0]
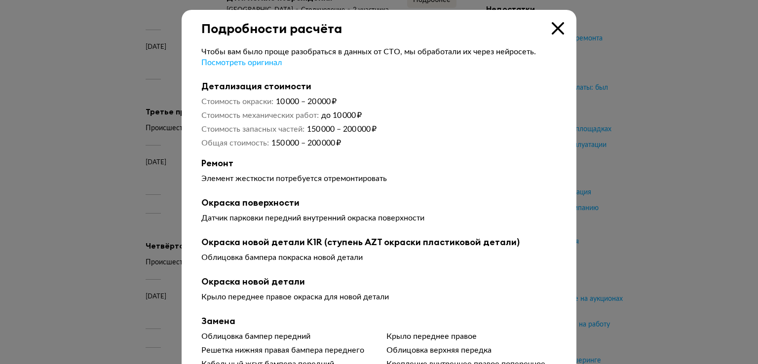
click at [553, 28] on icon at bounding box center [558, 28] width 12 height 12
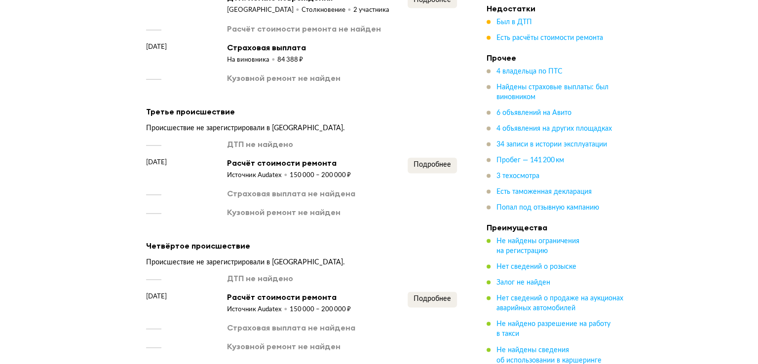
scroll to position [1685, 0]
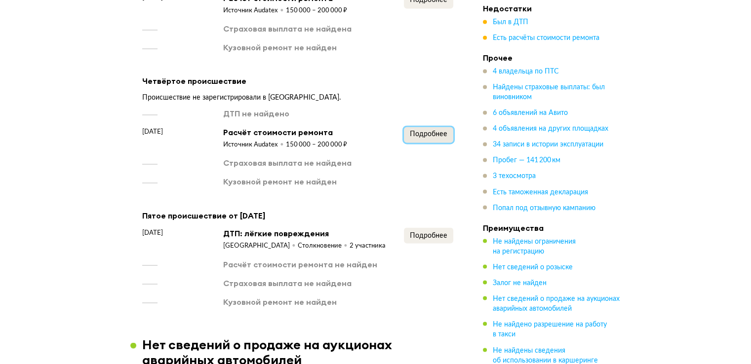
click at [427, 131] on span "Подробнее" at bounding box center [429, 134] width 38 height 7
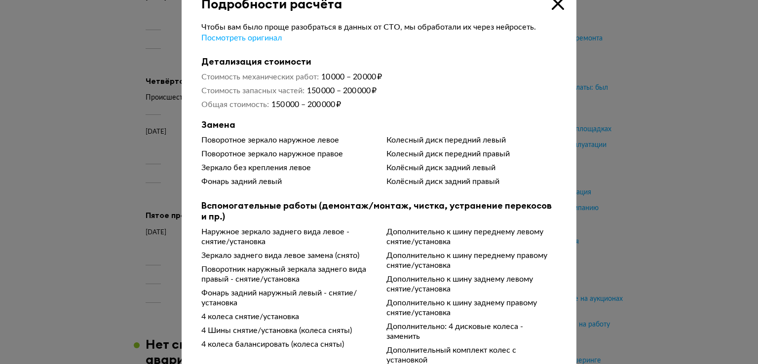
scroll to position [47, 0]
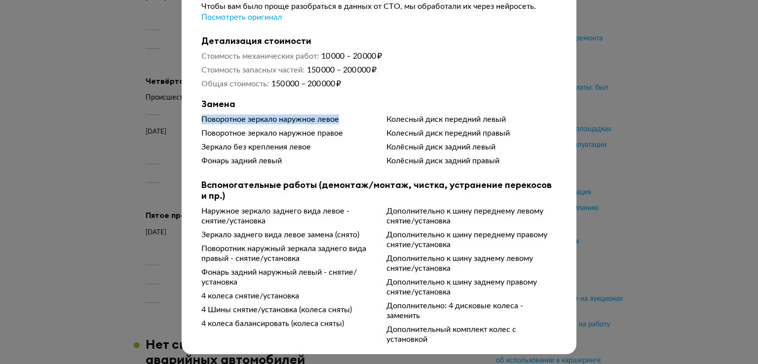
drag, startPoint x: 194, startPoint y: 115, endPoint x: 344, endPoint y: 117, distance: 149.6
click at [344, 117] on div "Чтобы вам было проще разобраться в данных от СТО, мы обработали их через нейрос…" at bounding box center [379, 168] width 395 height 354
drag, startPoint x: 195, startPoint y: 162, endPoint x: 329, endPoint y: 153, distance: 133.6
click at [319, 163] on div "Чтобы вам было проще разобраться в данных от СТО, мы обработали их через нейрос…" at bounding box center [379, 168] width 395 height 354
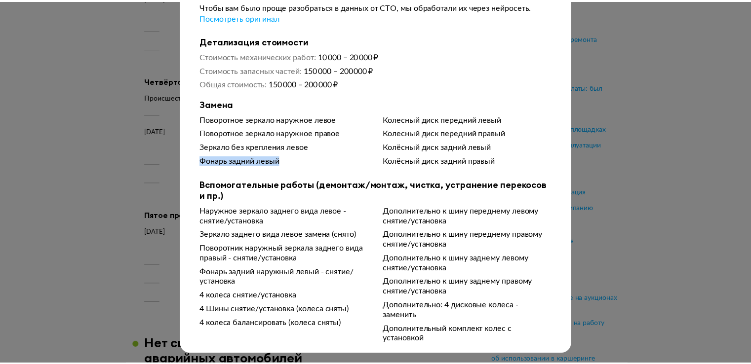
scroll to position [0, 0]
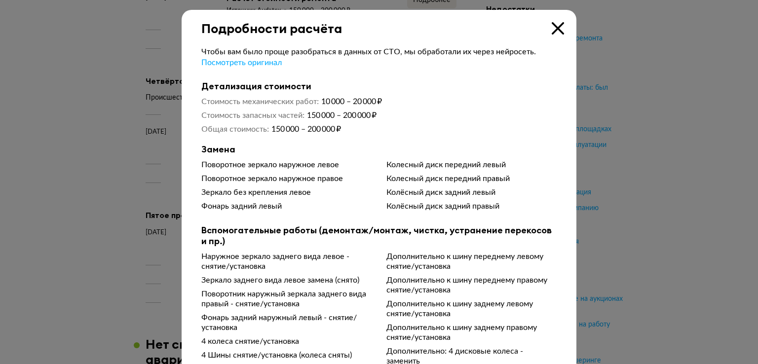
click at [552, 30] on icon at bounding box center [558, 28] width 12 height 12
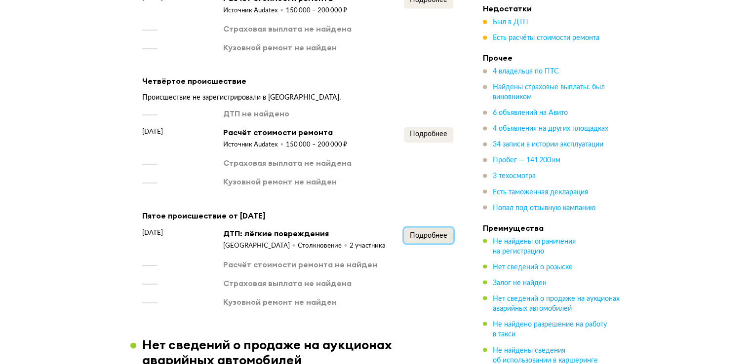
click at [421, 232] on span "Подробнее" at bounding box center [429, 235] width 38 height 7
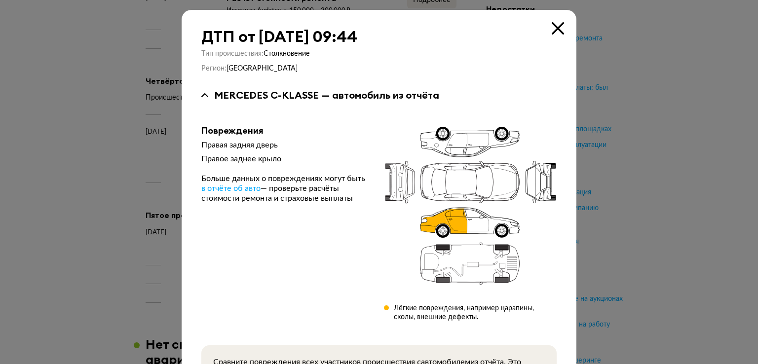
click at [552, 30] on icon at bounding box center [558, 28] width 12 height 12
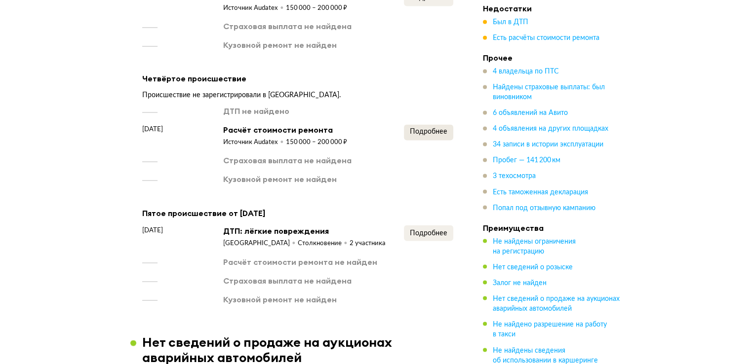
scroll to position [1850, 0]
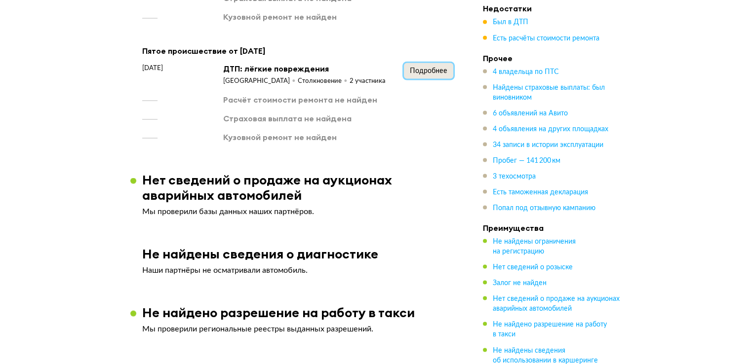
click at [432, 67] on span "Подробнее" at bounding box center [429, 70] width 38 height 7
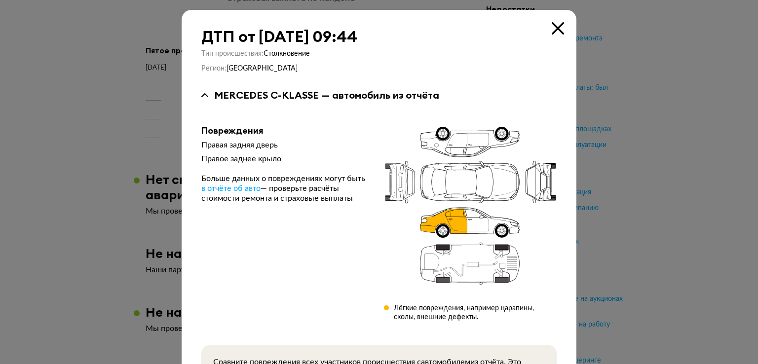
click at [423, 222] on icon at bounding box center [470, 205] width 173 height 161
click at [447, 215] on icon at bounding box center [470, 205] width 173 height 161
click at [555, 28] on icon at bounding box center [558, 28] width 12 height 12
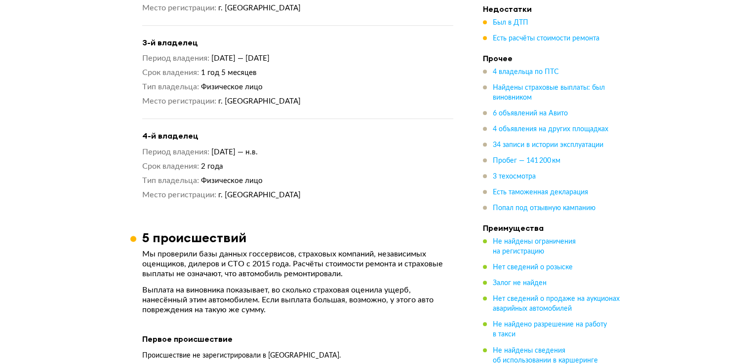
scroll to position [0, 0]
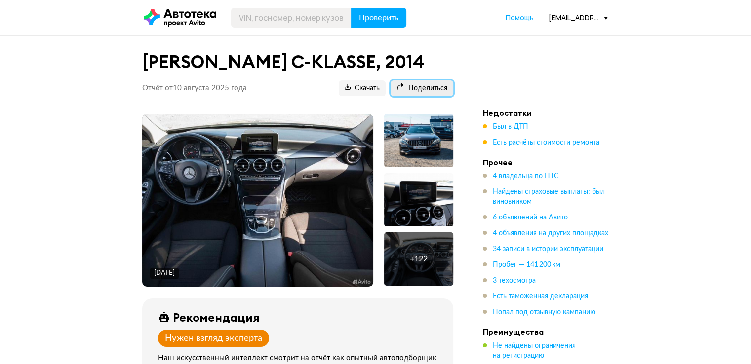
click at [420, 85] on span "Поделиться" at bounding box center [421, 88] width 51 height 9
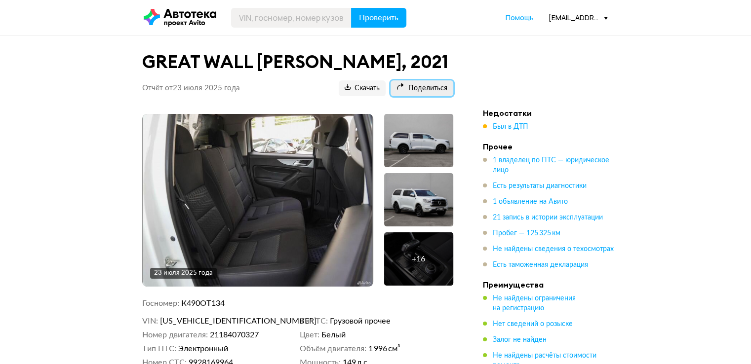
click at [435, 91] on span "Поделиться" at bounding box center [421, 88] width 51 height 9
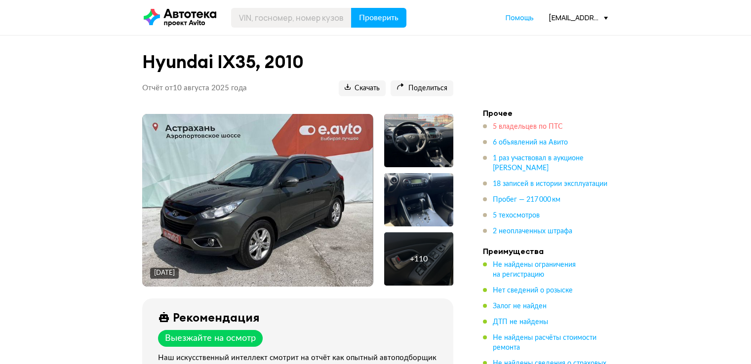
click at [557, 126] on span "5 владельцев по ПТС" at bounding box center [528, 126] width 70 height 7
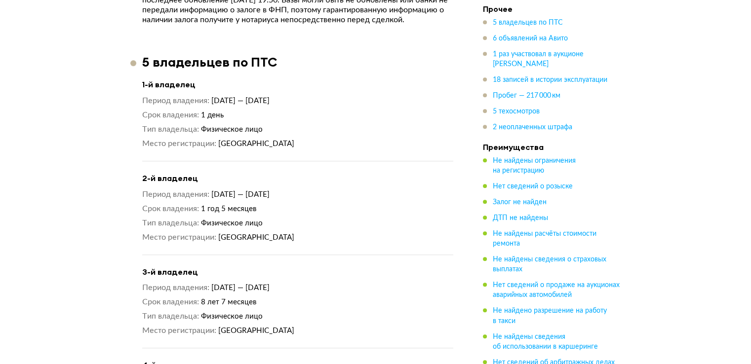
scroll to position [778, 0]
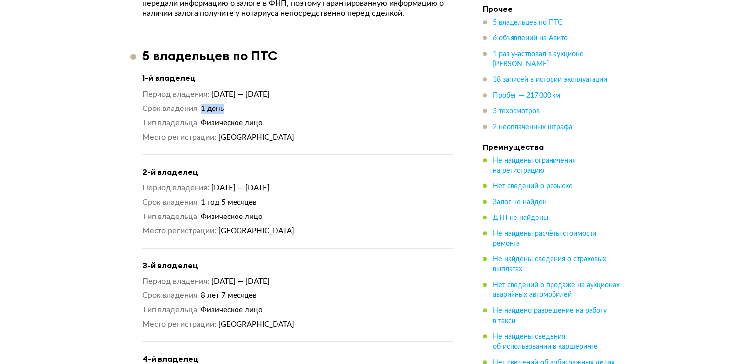
drag, startPoint x: 199, startPoint y: 108, endPoint x: 225, endPoint y: 108, distance: 26.2
click at [225, 108] on dl "Срок владения 1 день" at bounding box center [297, 109] width 311 height 10
drag, startPoint x: 199, startPoint y: 290, endPoint x: 258, endPoint y: 288, distance: 58.3
click at [258, 291] on dl "Срок владения 8 лет 7 месяцев" at bounding box center [297, 296] width 311 height 10
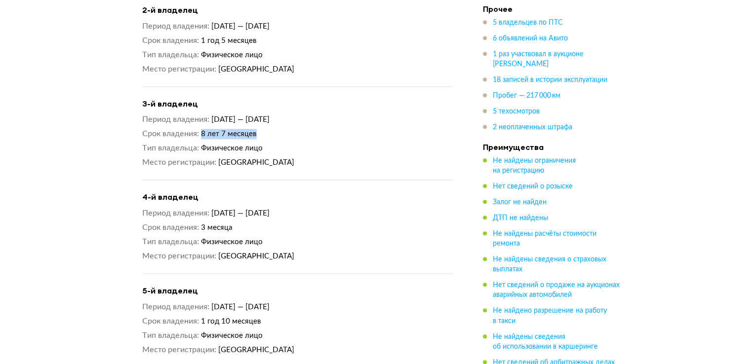
scroll to position [1107, 0]
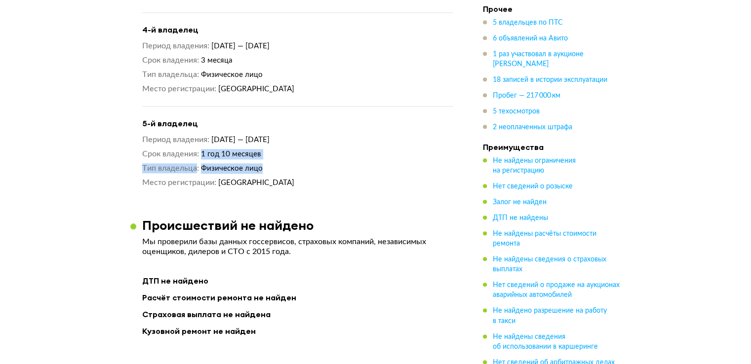
drag, startPoint x: 201, startPoint y: 150, endPoint x: 269, endPoint y: 152, distance: 67.2
click at [269, 152] on div "Период владения 4 июля 2023 — 6 мая 2025 Срок владения 1 год 10 месяцев Тип вла…" at bounding box center [297, 161] width 311 height 53
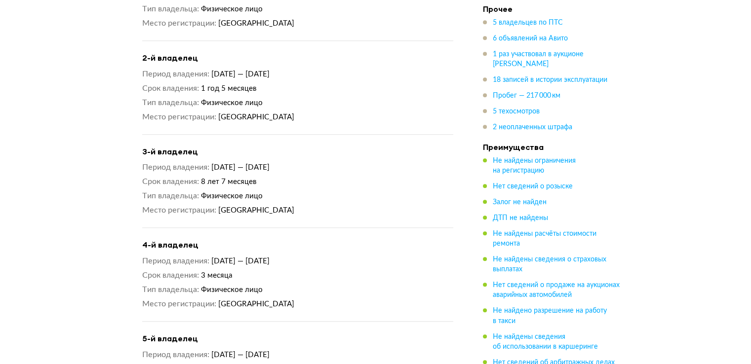
scroll to position [778, 0]
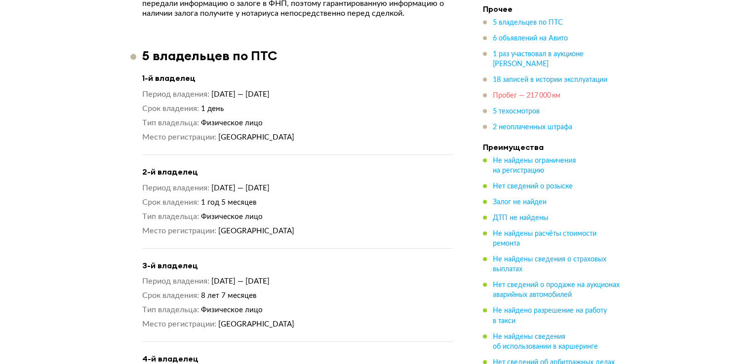
click at [542, 98] on span "Пробег — 217 000 км" at bounding box center [527, 95] width 68 height 7
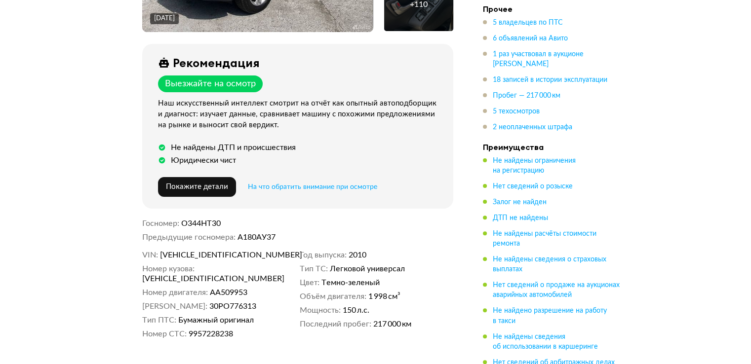
scroll to position [0, 0]
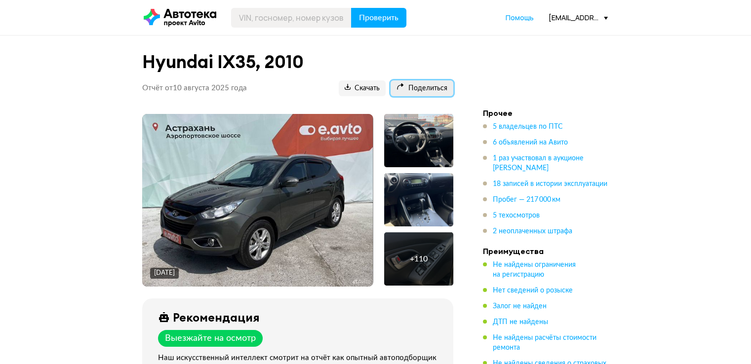
click at [429, 91] on span "Поделиться" at bounding box center [421, 88] width 51 height 9
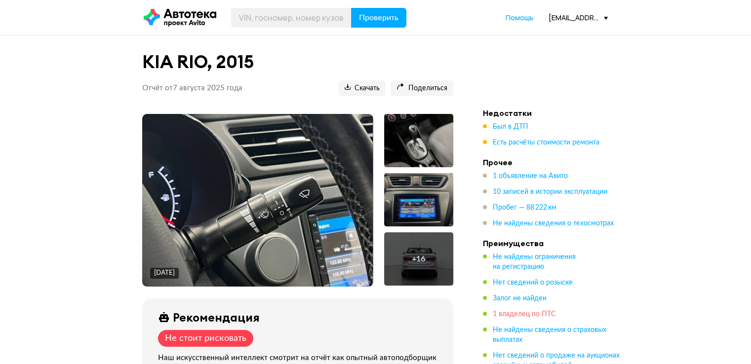
click at [552, 315] on span "1 владелец по ПТС" at bounding box center [524, 314] width 63 height 7
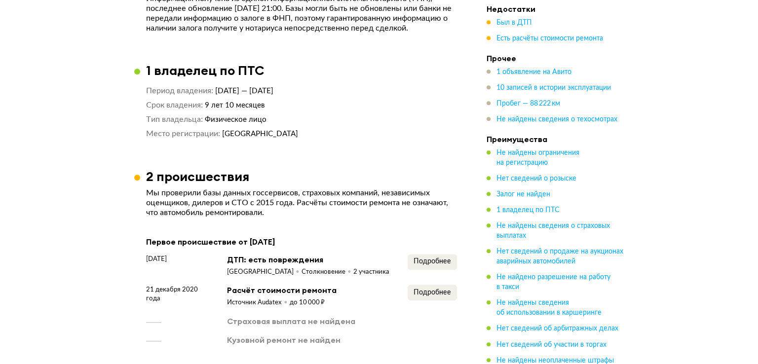
scroll to position [752, 0]
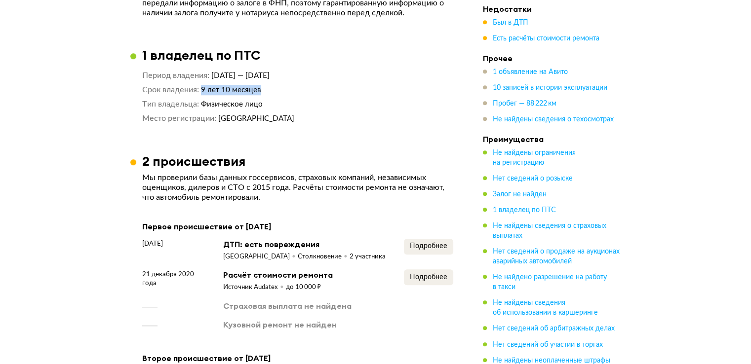
drag, startPoint x: 196, startPoint y: 89, endPoint x: 261, endPoint y: 86, distance: 64.3
click at [261, 86] on dl "Срок владения 9 лет 10 месяцев" at bounding box center [297, 90] width 311 height 10
click at [423, 247] on span "Подробнее" at bounding box center [429, 246] width 38 height 7
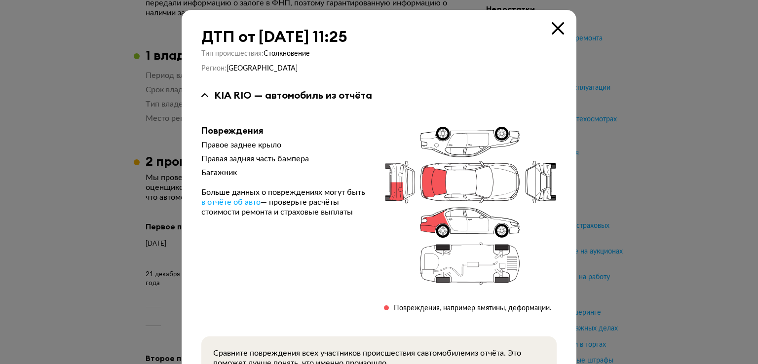
click at [201, 144] on div "Правое заднее крыло" at bounding box center [284, 145] width 167 height 10
drag, startPoint x: 201, startPoint y: 144, endPoint x: 274, endPoint y: 146, distance: 73.1
click at [274, 146] on div "Правое заднее крыло" at bounding box center [284, 145] width 167 height 10
drag, startPoint x: 204, startPoint y: 154, endPoint x: 308, endPoint y: 158, distance: 103.8
click at [308, 158] on div "Правая задняя часть бампера" at bounding box center [284, 159] width 167 height 10
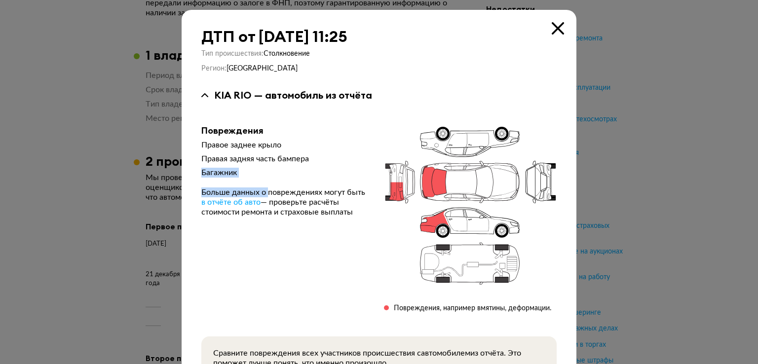
drag, startPoint x: 192, startPoint y: 168, endPoint x: 266, endPoint y: 178, distance: 74.8
click at [266, 178] on div "ДТП от [DATE] 11:25 Тип происшествия : Столкновение Регион : [GEOGRAPHIC_DATA] …" at bounding box center [379, 227] width 395 height 435
click at [555, 29] on icon at bounding box center [558, 28] width 12 height 12
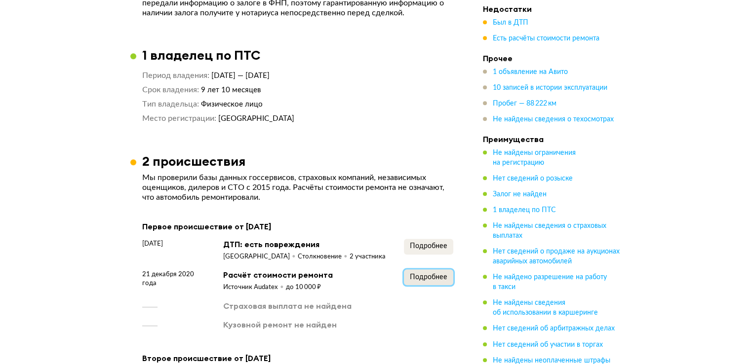
click at [427, 275] on span "Подробнее" at bounding box center [429, 277] width 38 height 7
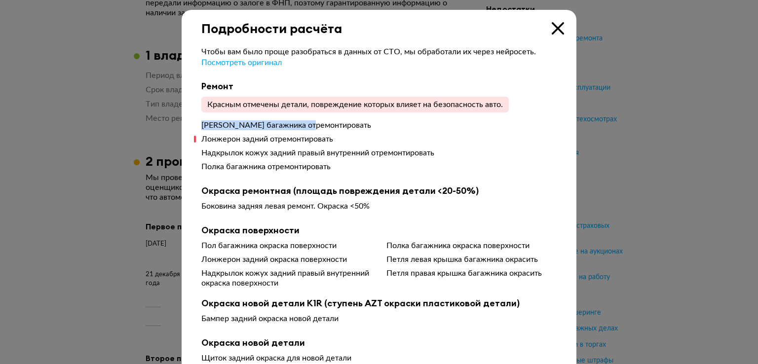
drag, startPoint x: 199, startPoint y: 122, endPoint x: 311, endPoint y: 119, distance: 111.1
click at [311, 120] on div "Пол багажника отремонтировать" at bounding box center [378, 125] width 355 height 10
drag, startPoint x: 212, startPoint y: 132, endPoint x: 350, endPoint y: 139, distance: 137.9
click at [350, 139] on div "Пол багажника отремонтировать Лонжерон задний отремонтировать Надкрылок кожух з…" at bounding box center [378, 147] width 355 height 55
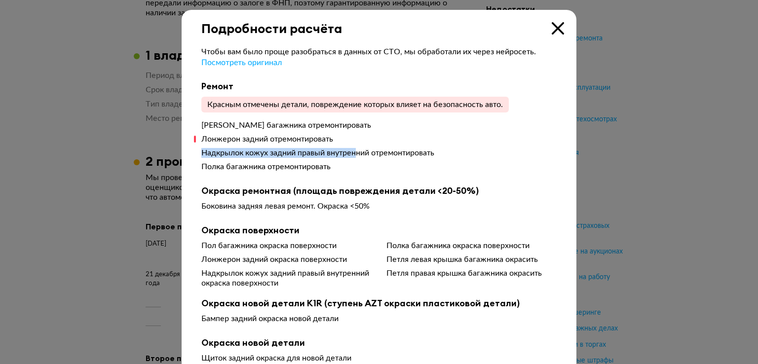
drag, startPoint x: 200, startPoint y: 153, endPoint x: 355, endPoint y: 152, distance: 155.0
click at [355, 152] on div "Надкрылок кожух задний правый внутренний отремонтировать" at bounding box center [378, 153] width 355 height 10
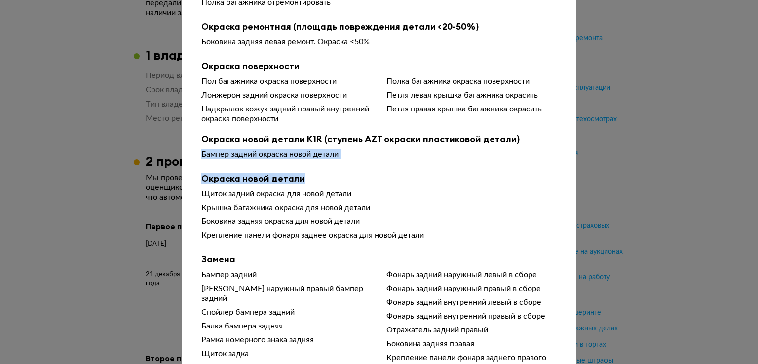
drag, startPoint x: 189, startPoint y: 159, endPoint x: 363, endPoint y: 166, distance: 174.9
click at [363, 166] on div "Чтобы вам было проще разобраться в данных от СТО, мы обработали их через нейрос…" at bounding box center [379, 295] width 395 height 846
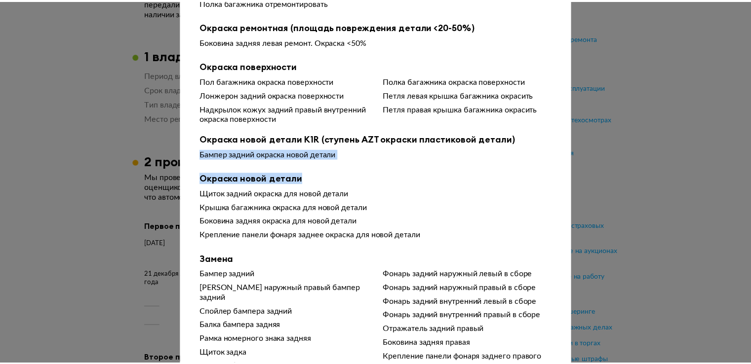
scroll to position [0, 0]
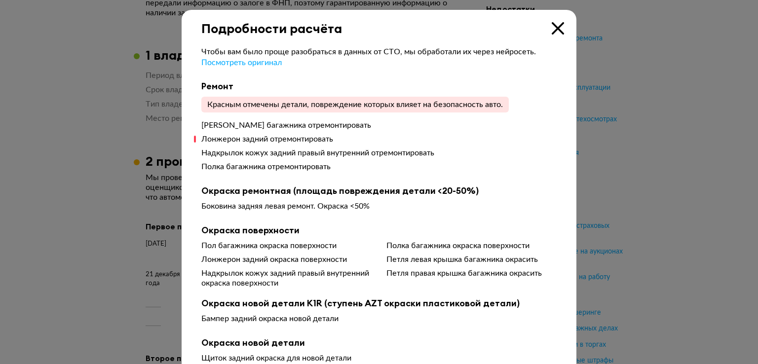
click at [555, 27] on icon at bounding box center [558, 28] width 12 height 12
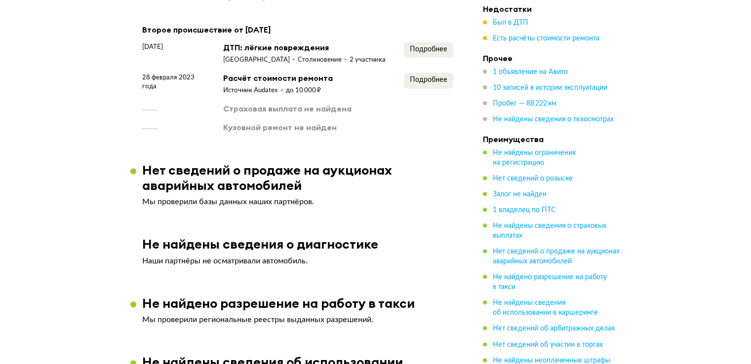
scroll to position [916, 0]
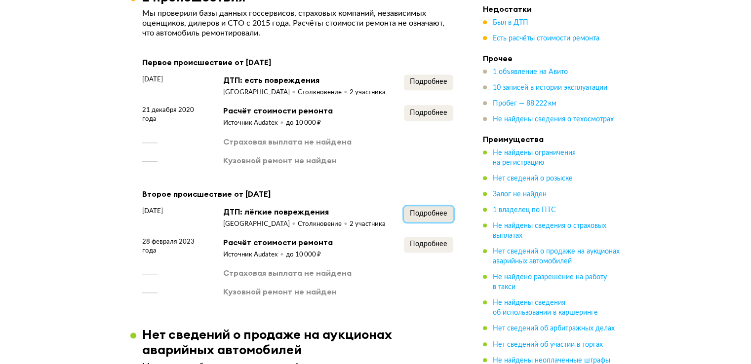
click at [427, 216] on span "Подробнее" at bounding box center [429, 213] width 38 height 7
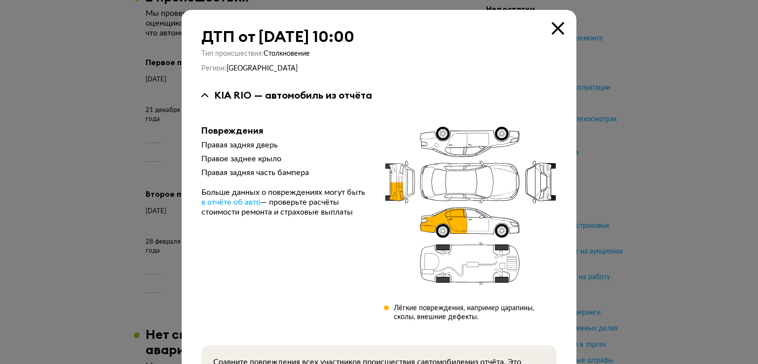
click at [552, 28] on icon at bounding box center [558, 28] width 12 height 12
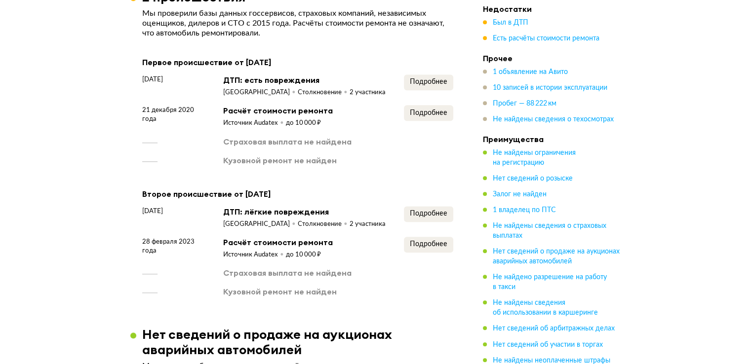
scroll to position [0, 0]
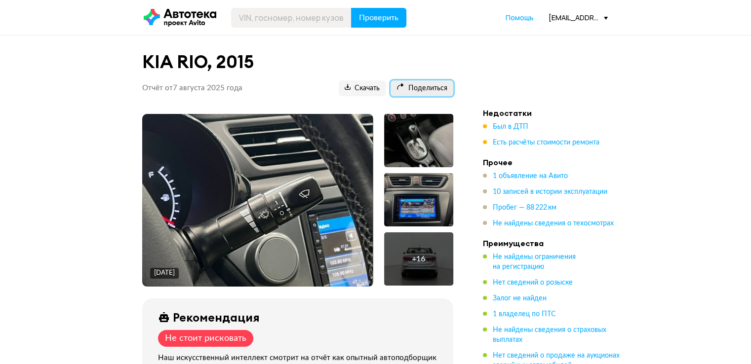
click at [433, 82] on button "Поделиться" at bounding box center [421, 88] width 63 height 16
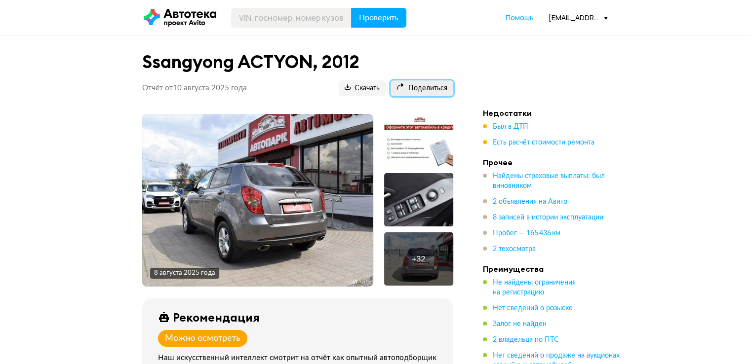
click at [423, 88] on span "Поделиться" at bounding box center [421, 88] width 51 height 9
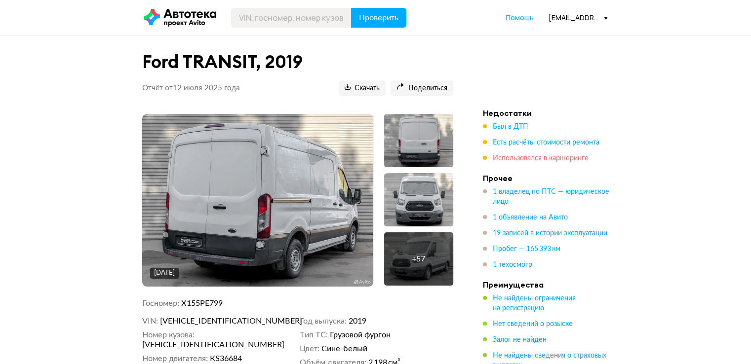
click at [536, 157] on span "Использовался в каршеринге" at bounding box center [541, 158] width 96 height 7
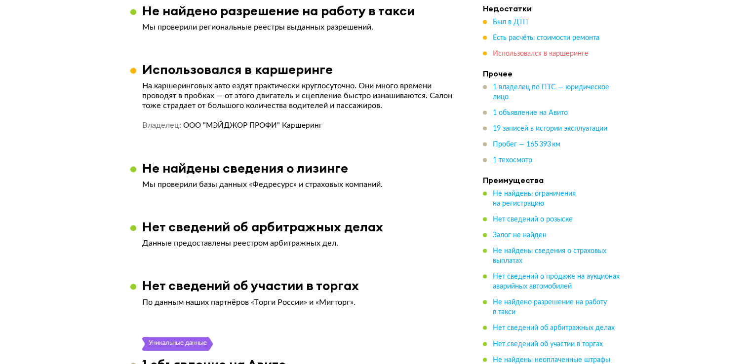
scroll to position [1459, 0]
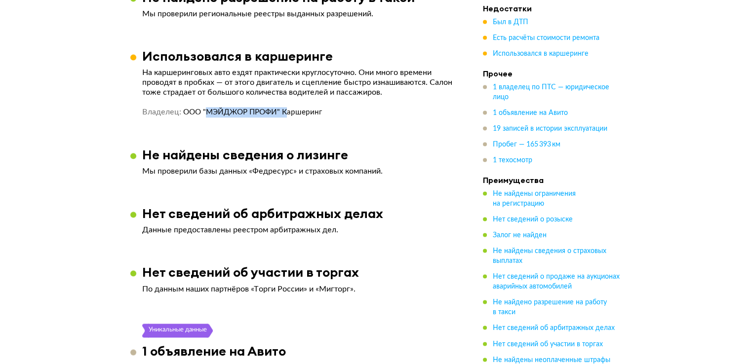
drag, startPoint x: 205, startPoint y: 115, endPoint x: 287, endPoint y: 117, distance: 82.0
click at [287, 116] on span "ООО "МЭЙДЖОР ПРОФИ" Каршеринг" at bounding box center [252, 112] width 139 height 7
click at [541, 39] on span "Есть расчёты стоимости ремонта" at bounding box center [546, 38] width 107 height 7
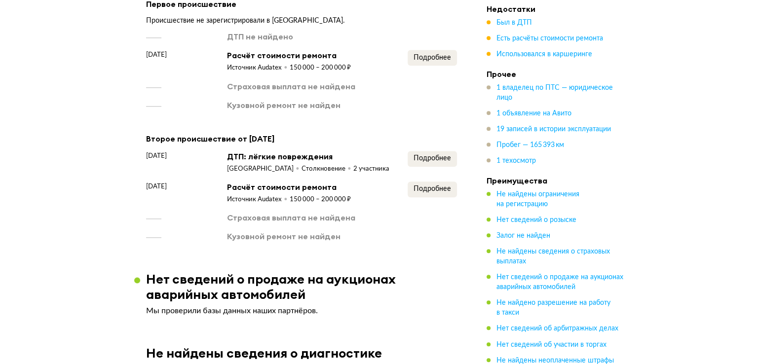
scroll to position [879, 0]
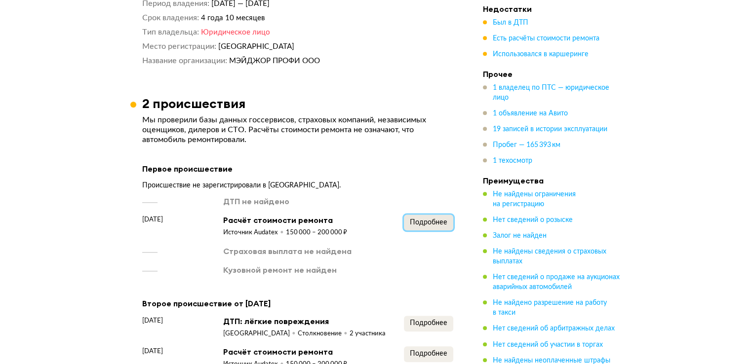
click at [437, 222] on span "Подробнее" at bounding box center [429, 222] width 38 height 7
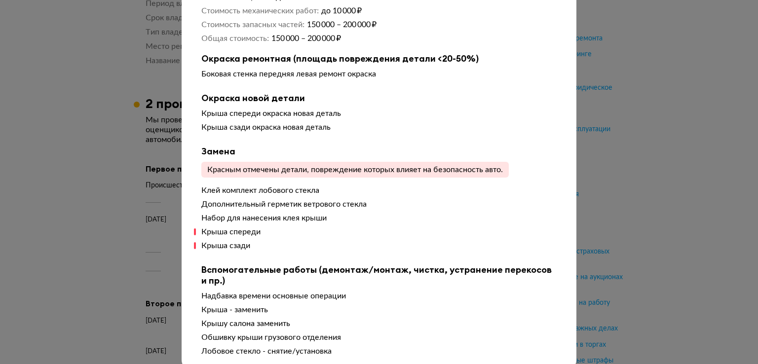
scroll to position [123, 0]
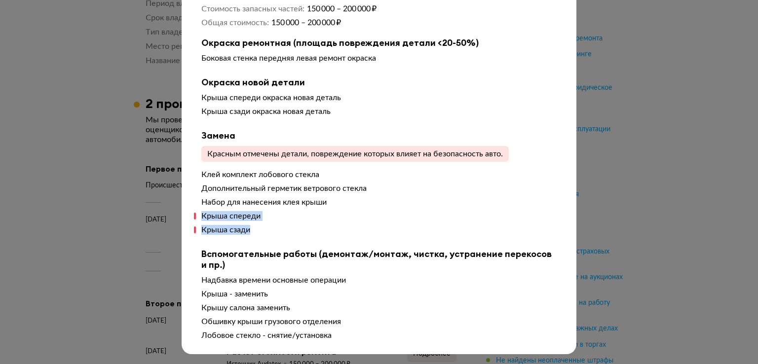
drag, startPoint x: 200, startPoint y: 217, endPoint x: 265, endPoint y: 222, distance: 64.8
click at [265, 222] on div "Клей комплект лобового стекла Дополнительный герметик ветрового стекла Набор дл…" at bounding box center [378, 204] width 355 height 69
drag, startPoint x: 197, startPoint y: 174, endPoint x: 340, endPoint y: 174, distance: 142.2
click at [340, 174] on div "Клей комплект лобового стекла" at bounding box center [378, 175] width 355 height 10
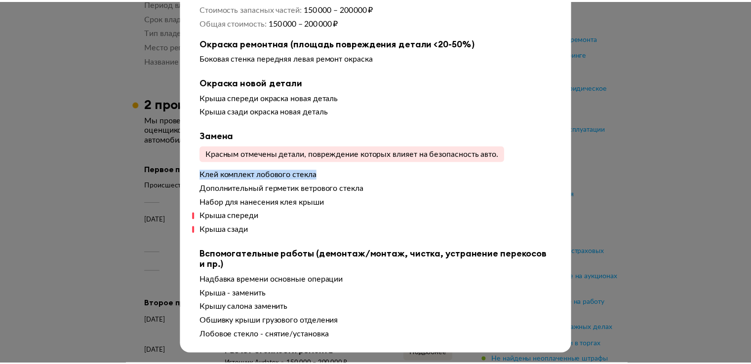
scroll to position [0, 0]
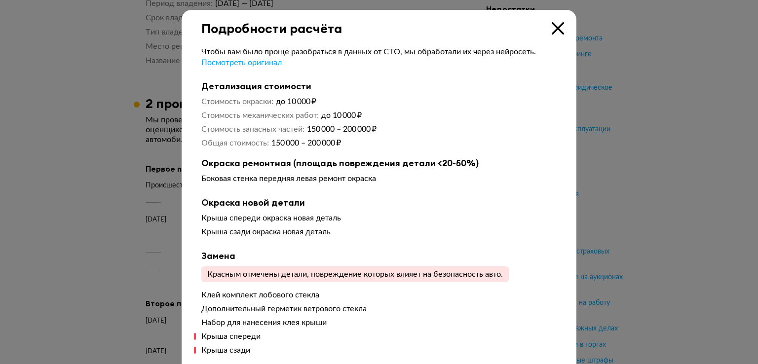
click at [555, 26] on icon at bounding box center [558, 28] width 12 height 12
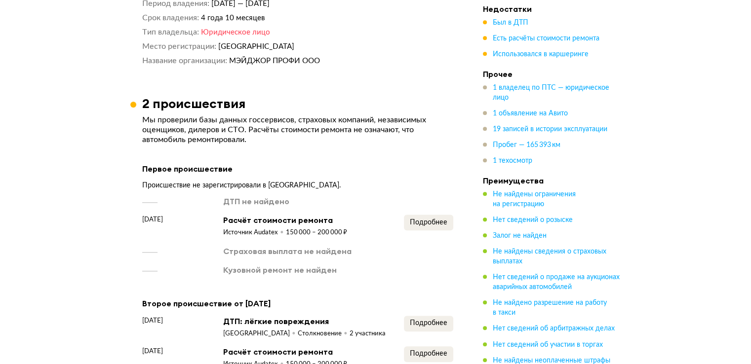
scroll to position [1044, 0]
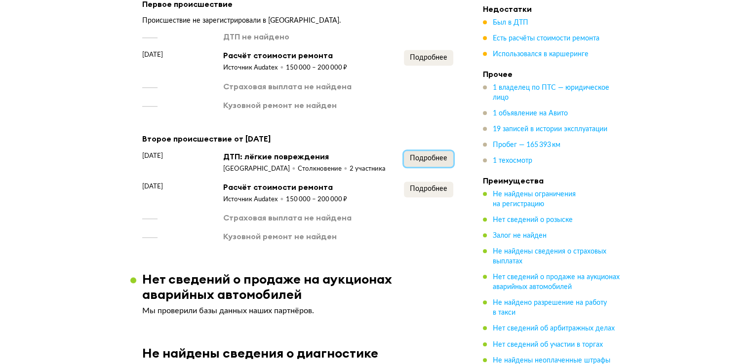
click at [423, 157] on span "Подробнее" at bounding box center [429, 158] width 38 height 7
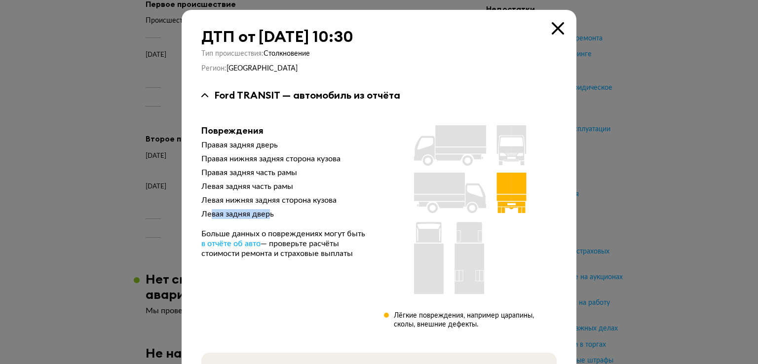
drag, startPoint x: 206, startPoint y: 210, endPoint x: 268, endPoint y: 216, distance: 62.0
click at [268, 216] on div "Левая задняя дверь" at bounding box center [284, 214] width 167 height 10
drag, startPoint x: 223, startPoint y: 202, endPoint x: 345, endPoint y: 206, distance: 122.0
click at [345, 206] on div "Правая задняя дверь Правая нижняя задняя сторона кузова Правая задняя часть рам…" at bounding box center [284, 199] width 167 height 118
drag, startPoint x: 233, startPoint y: 171, endPoint x: 332, endPoint y: 168, distance: 99.3
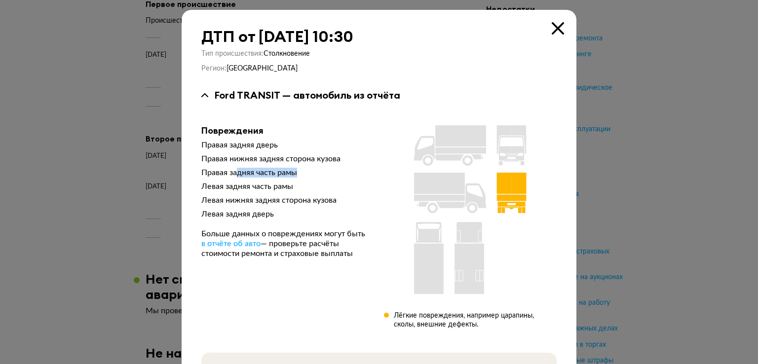
click at [332, 168] on div "Правая задняя часть рамы" at bounding box center [284, 173] width 167 height 10
click at [554, 29] on icon at bounding box center [558, 28] width 12 height 12
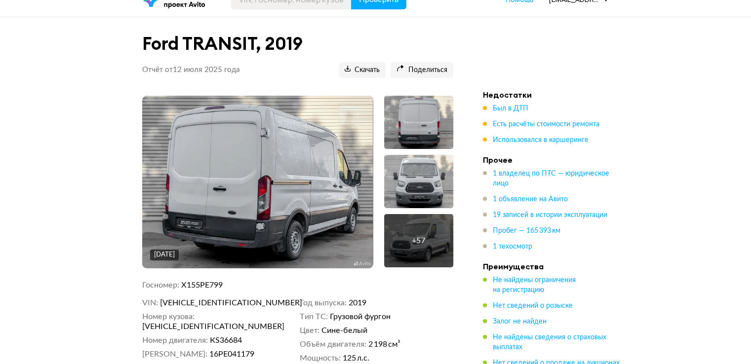
scroll to position [0, 0]
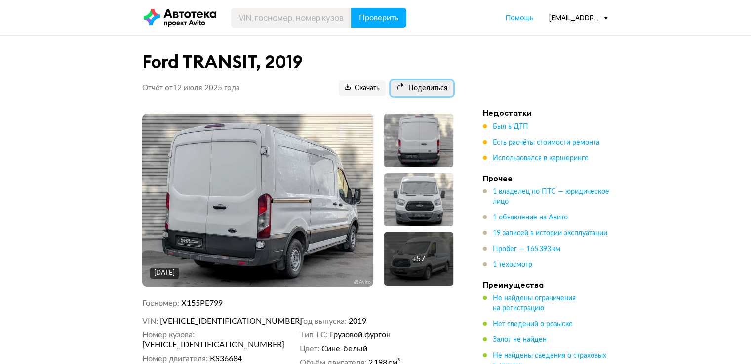
click at [424, 86] on span "Поделиться" at bounding box center [421, 88] width 51 height 9
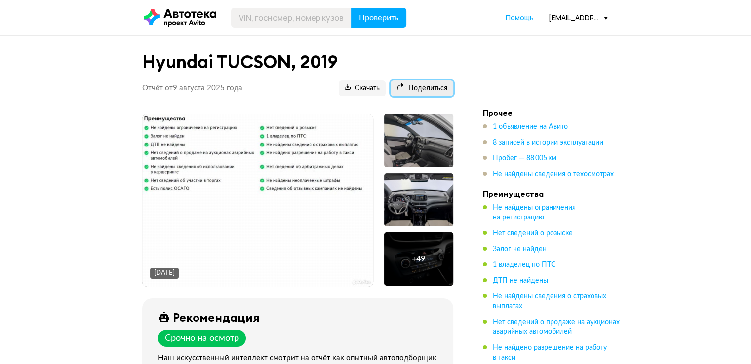
click at [428, 87] on span "Поделиться" at bounding box center [421, 88] width 51 height 9
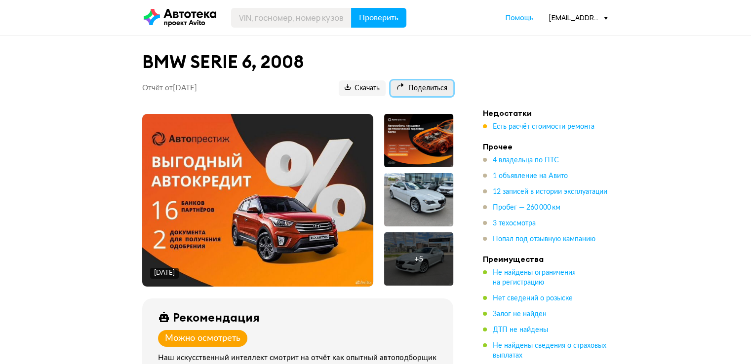
click at [429, 89] on span "Поделиться" at bounding box center [421, 88] width 51 height 9
click at [545, 126] on span "Есть расчёт стоимости ремонта" at bounding box center [544, 126] width 102 height 7
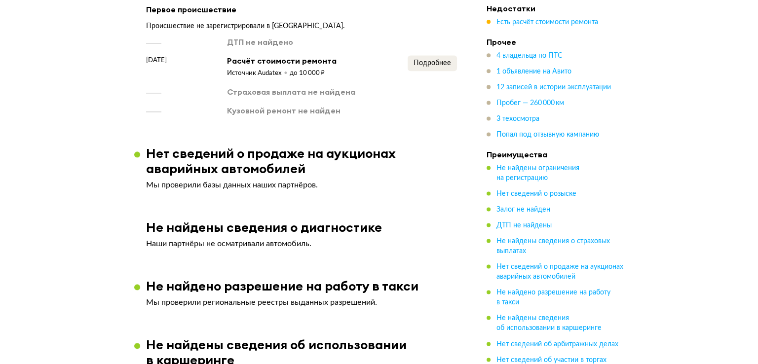
scroll to position [1156, 0]
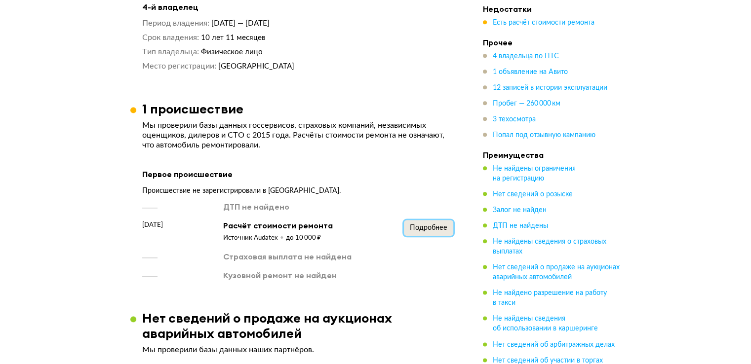
click at [432, 225] on span "Подробнее" at bounding box center [429, 228] width 38 height 7
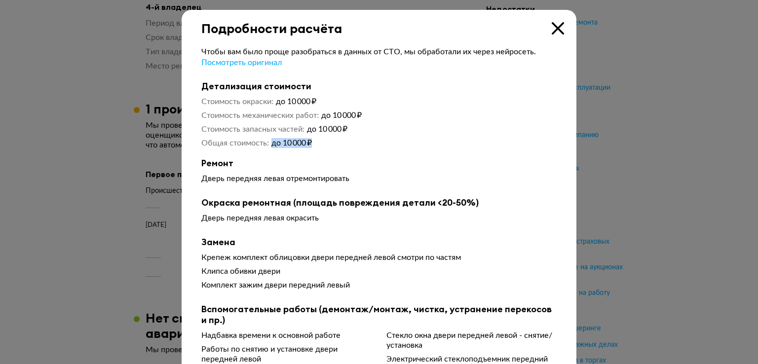
drag, startPoint x: 268, startPoint y: 146, endPoint x: 355, endPoint y: 146, distance: 87.4
click at [355, 146] on dd "до 10 000 ₽" at bounding box center [415, 143] width 286 height 10
drag, startPoint x: 191, startPoint y: 221, endPoint x: 323, endPoint y: 219, distance: 131.8
click at [323, 219] on div "Чтобы вам было проще разобраться в данных от СТО, мы обработали их через нейрос…" at bounding box center [379, 212] width 395 height 352
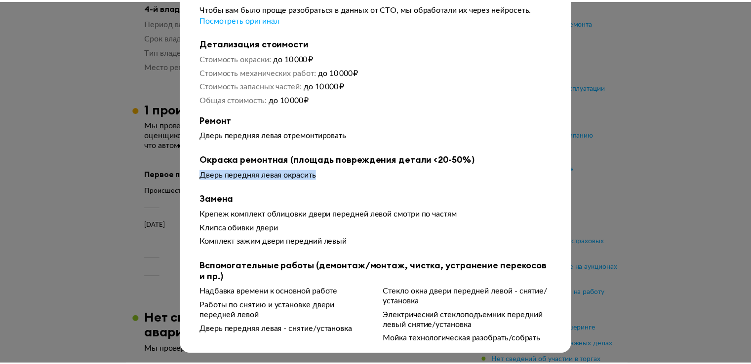
scroll to position [0, 0]
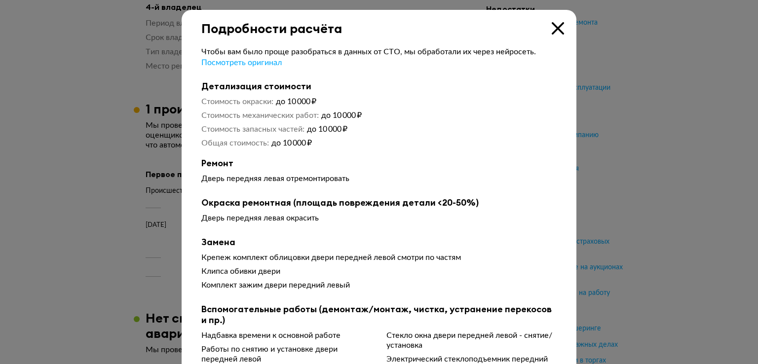
click at [555, 28] on icon at bounding box center [558, 28] width 12 height 12
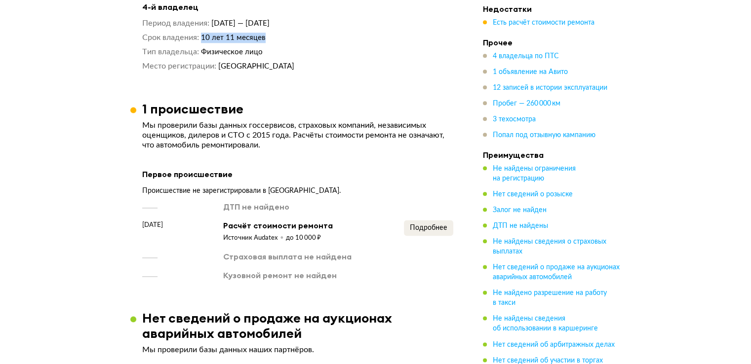
drag, startPoint x: 202, startPoint y: 30, endPoint x: 278, endPoint y: 28, distance: 76.5
click at [278, 33] on dd "10 лет 11 месяцев" at bounding box center [327, 38] width 252 height 10
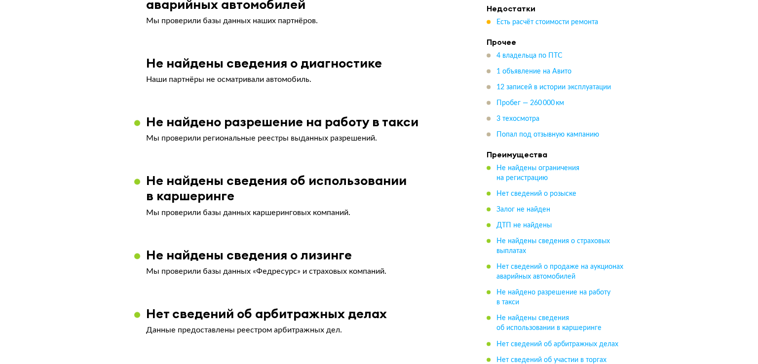
scroll to position [1321, 0]
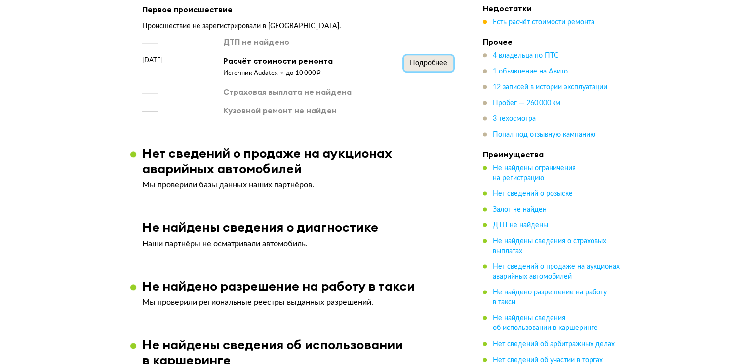
click at [434, 60] on span "Подробнее" at bounding box center [429, 63] width 38 height 7
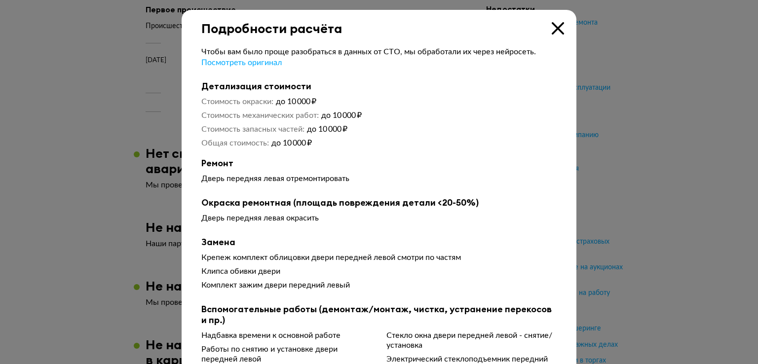
scroll to position [46, 0]
